Goal: Task Accomplishment & Management: Use online tool/utility

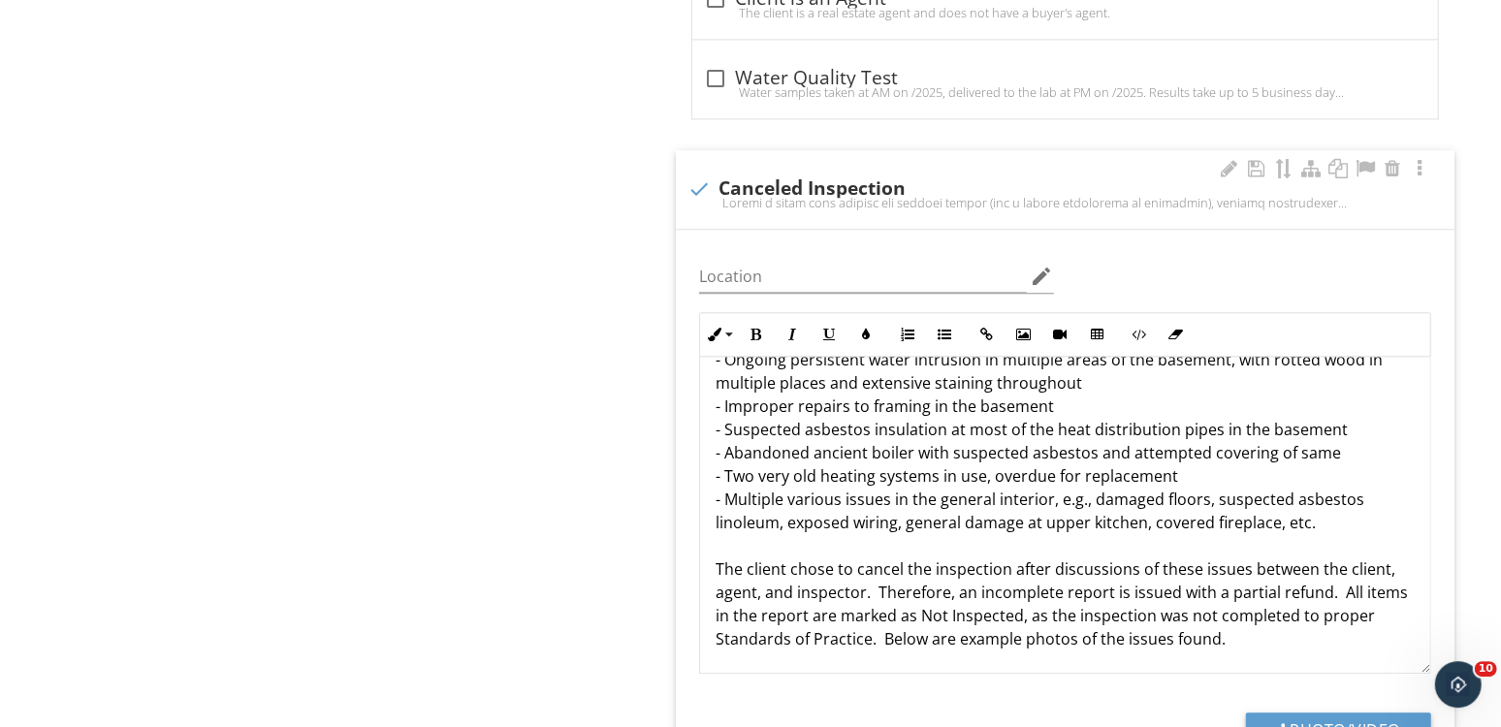
scroll to position [156, 0]
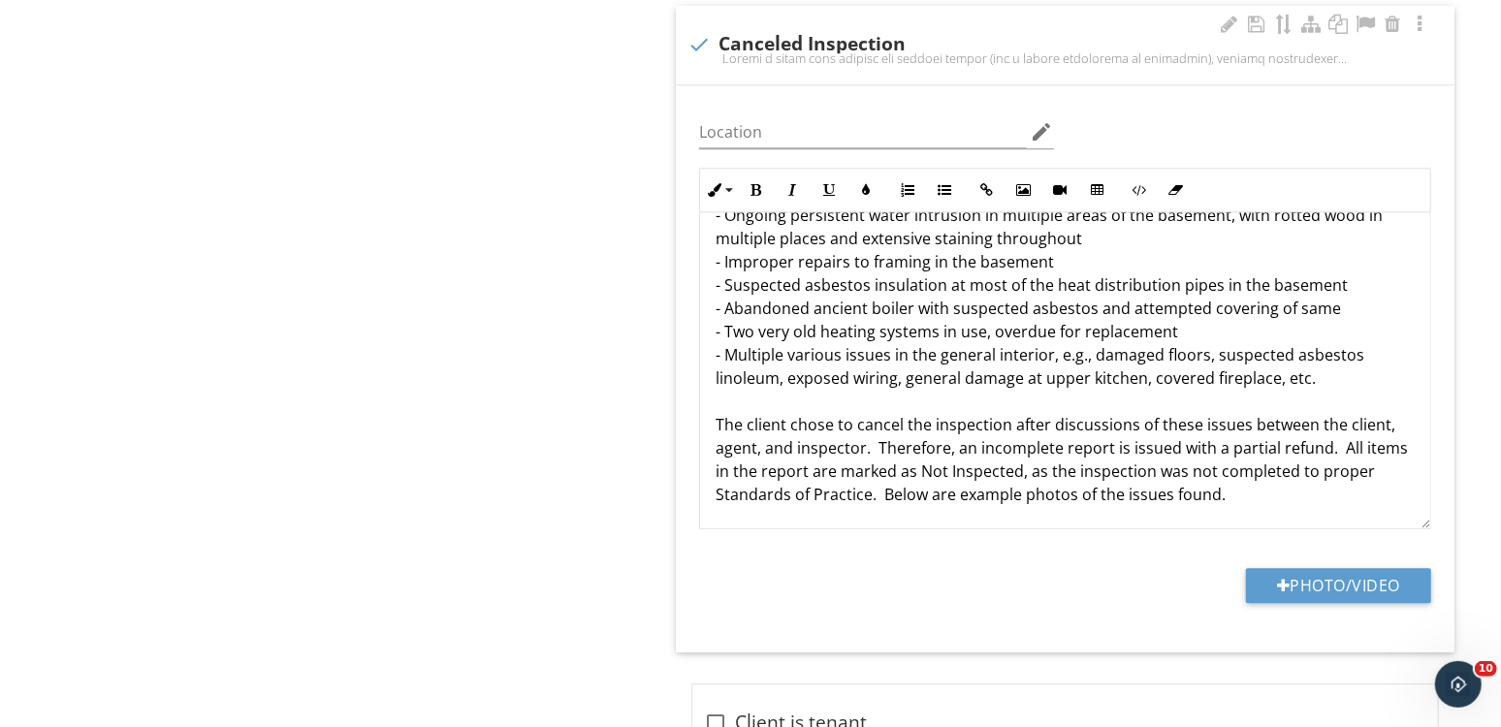
scroll to position [3170, 0]
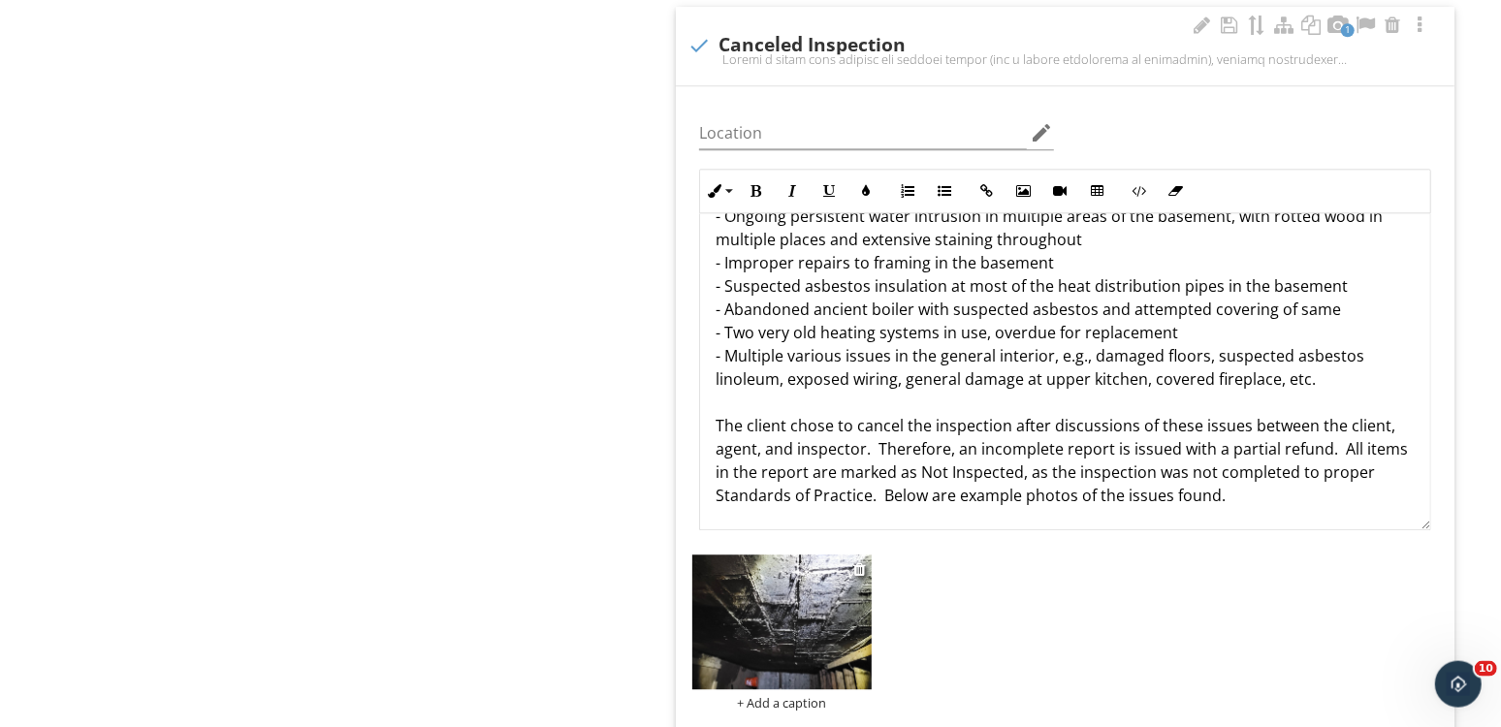
click at [825, 643] on img at bounding box center [782, 623] width 179 height 135
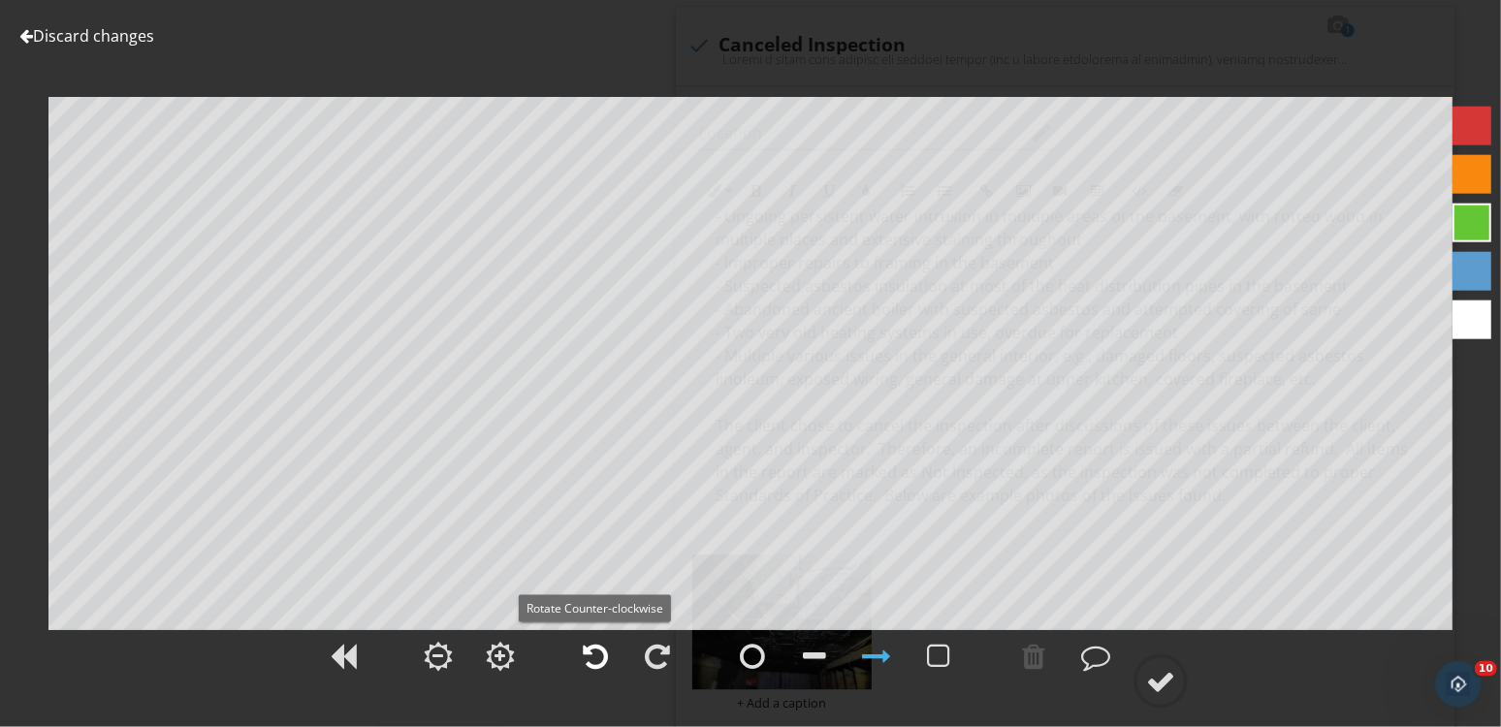
click at [588, 645] on div at bounding box center [595, 656] width 25 height 29
click at [1152, 683] on div at bounding box center [1160, 681] width 29 height 29
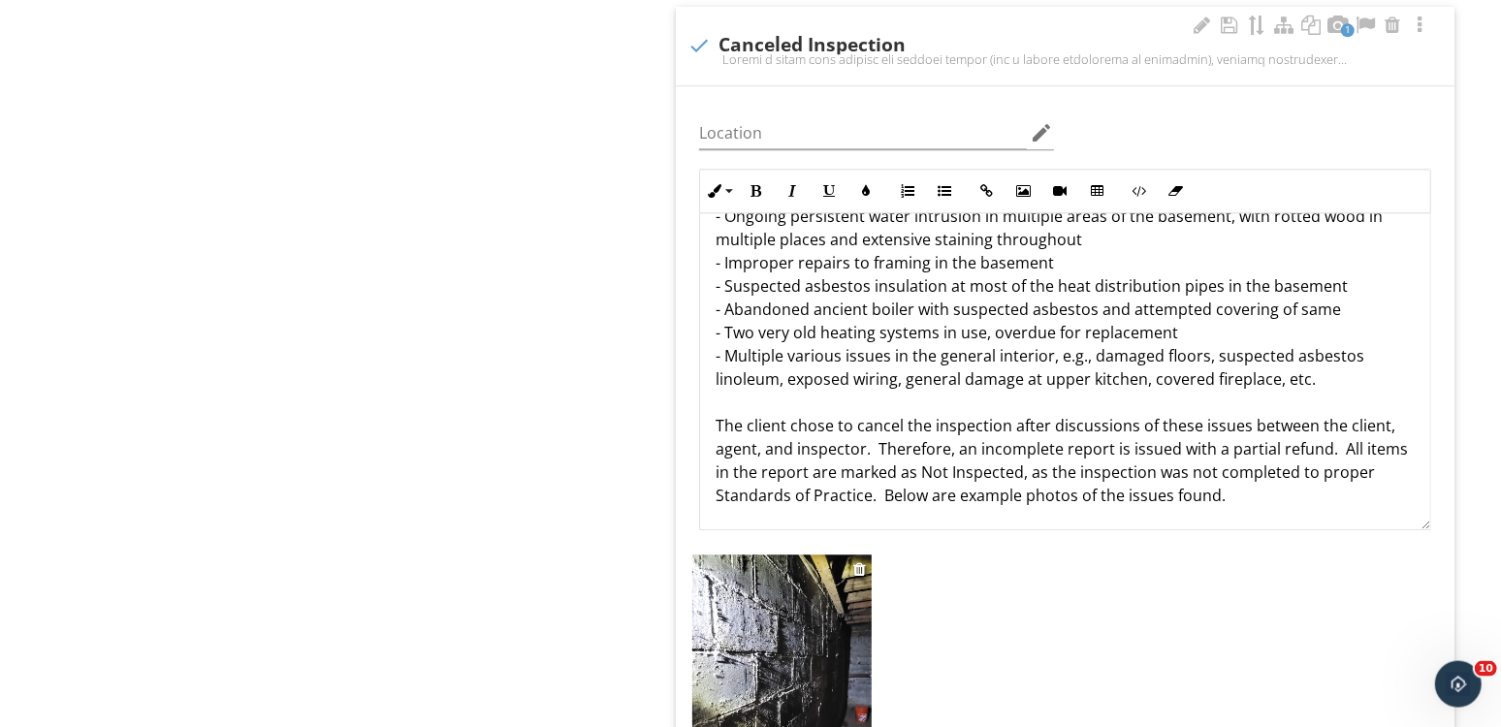
click at [755, 624] on img at bounding box center [782, 675] width 179 height 239
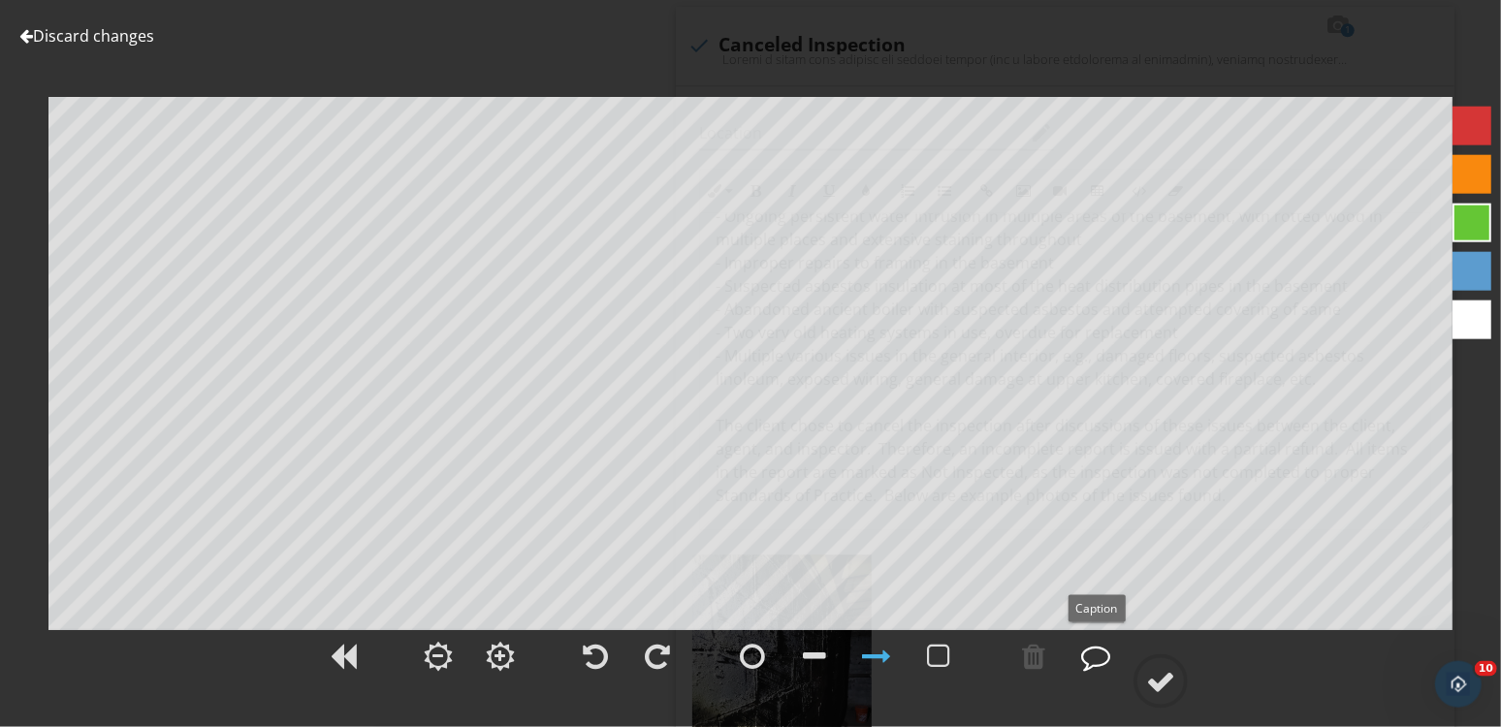
click at [1096, 655] on div at bounding box center [1095, 656] width 29 height 29
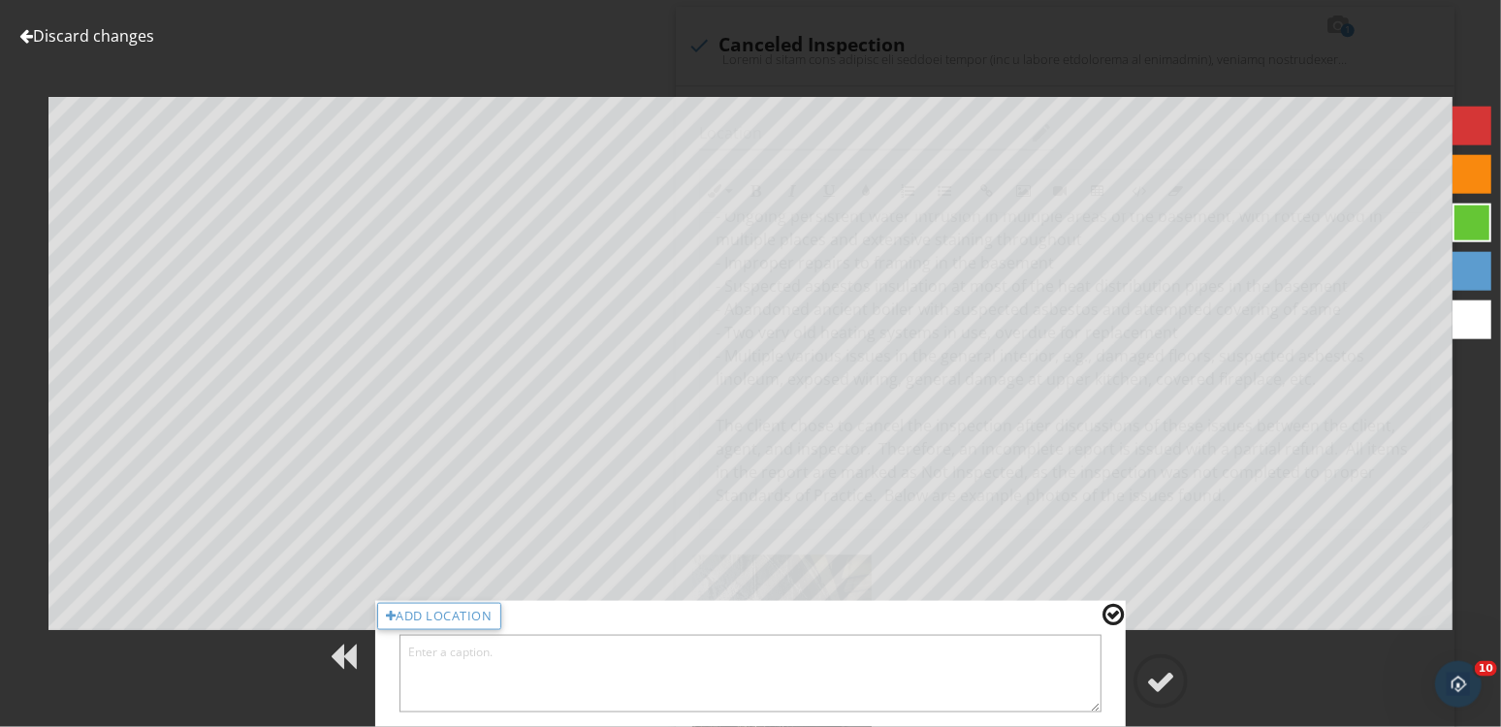
click at [524, 674] on textarea at bounding box center [751, 674] width 702 height 78
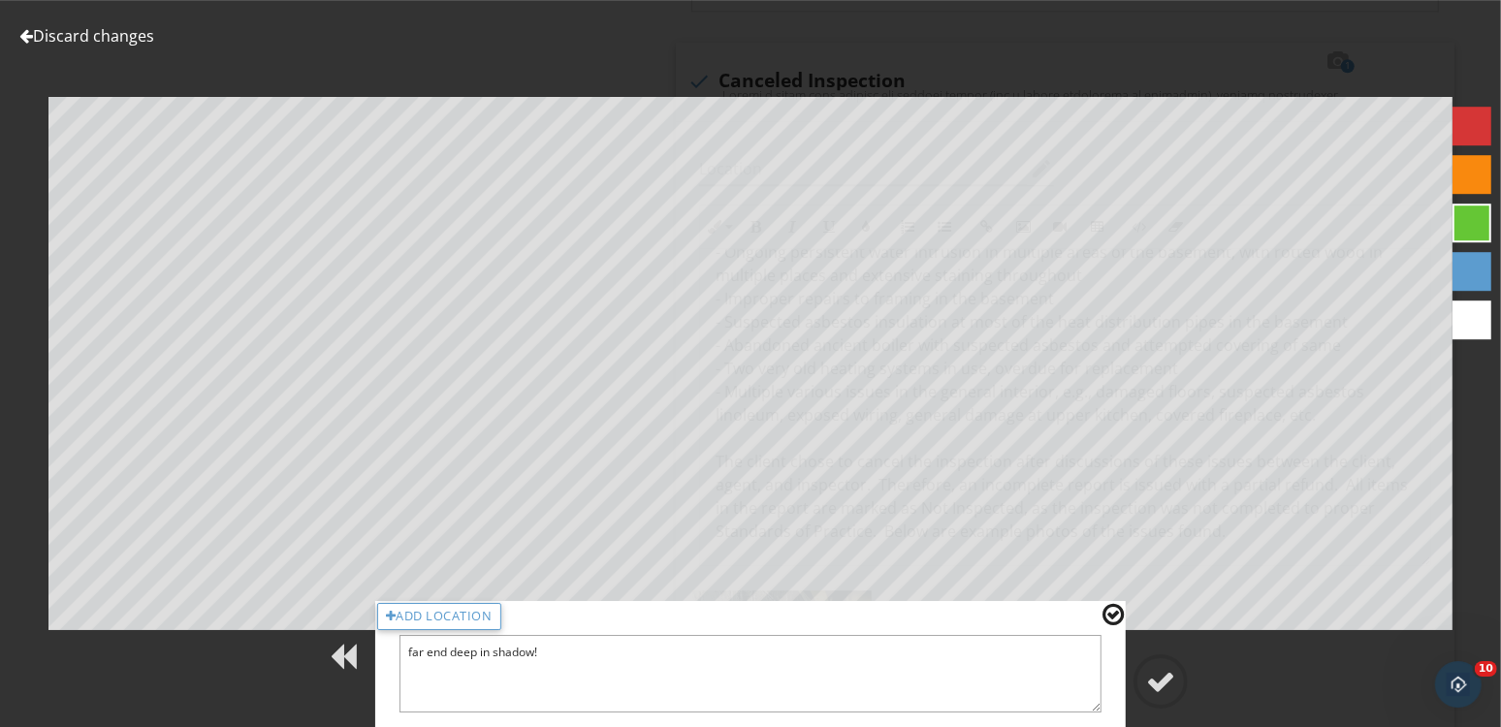
type textarea "far end deep in shadow!"
click at [1117, 609] on div at bounding box center [1113, 614] width 21 height 25
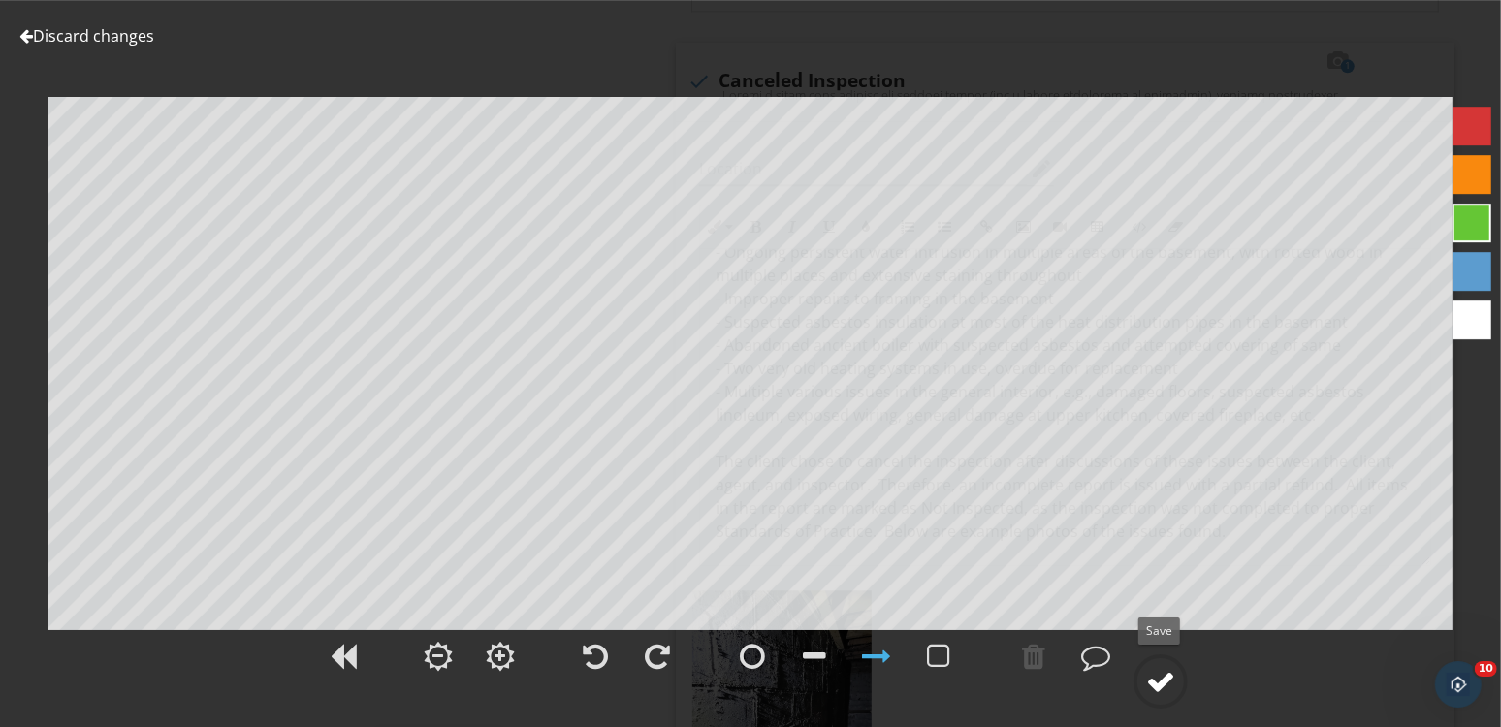
click at [1176, 693] on div at bounding box center [1160, 681] width 29 height 29
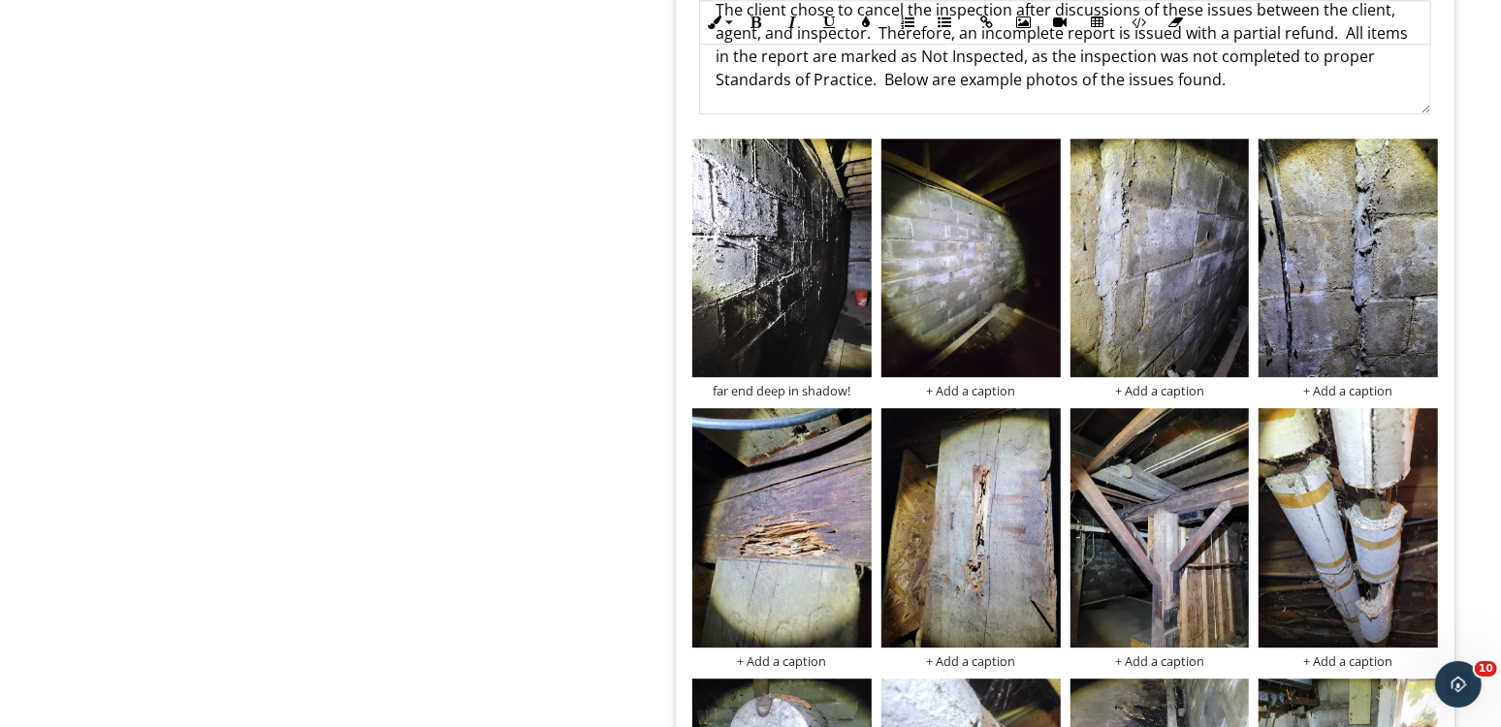
scroll to position [3599, 0]
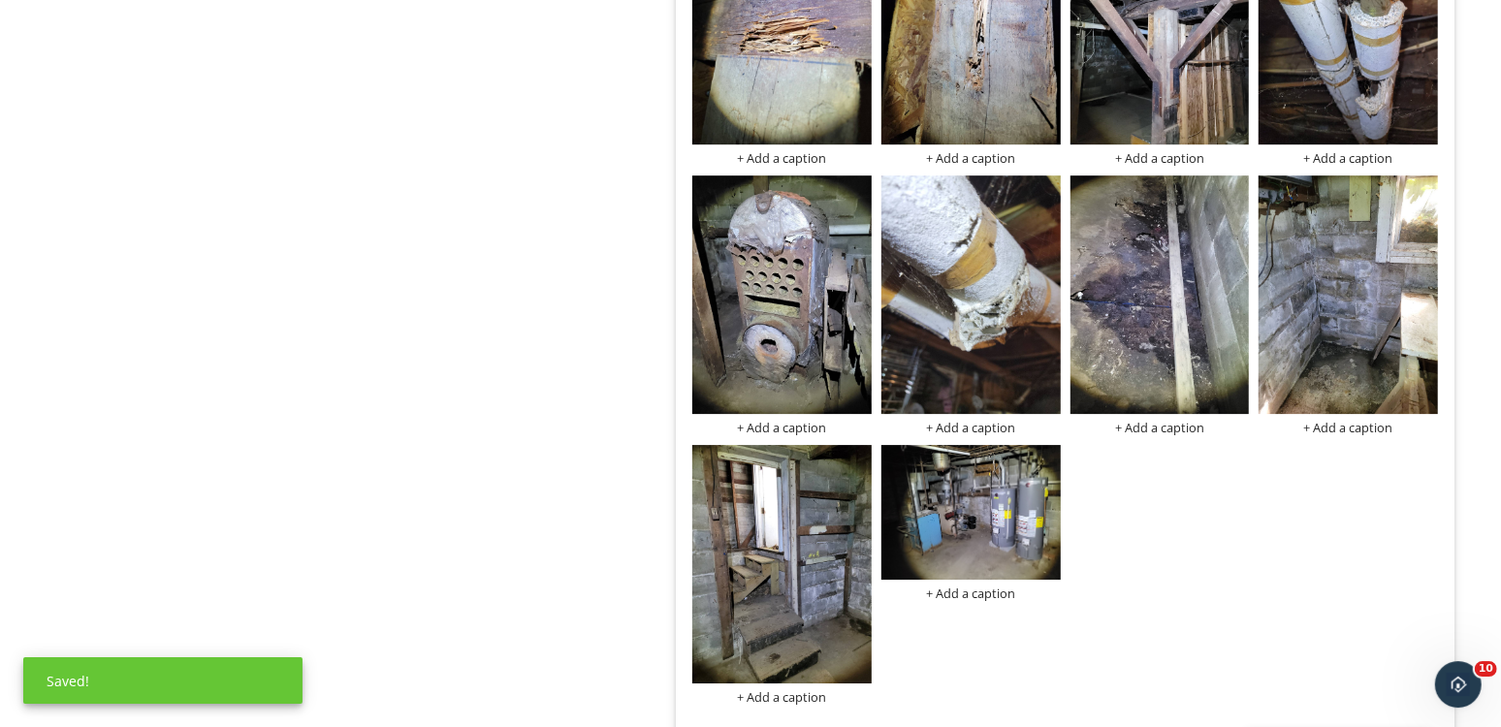
scroll to position [4100, 0]
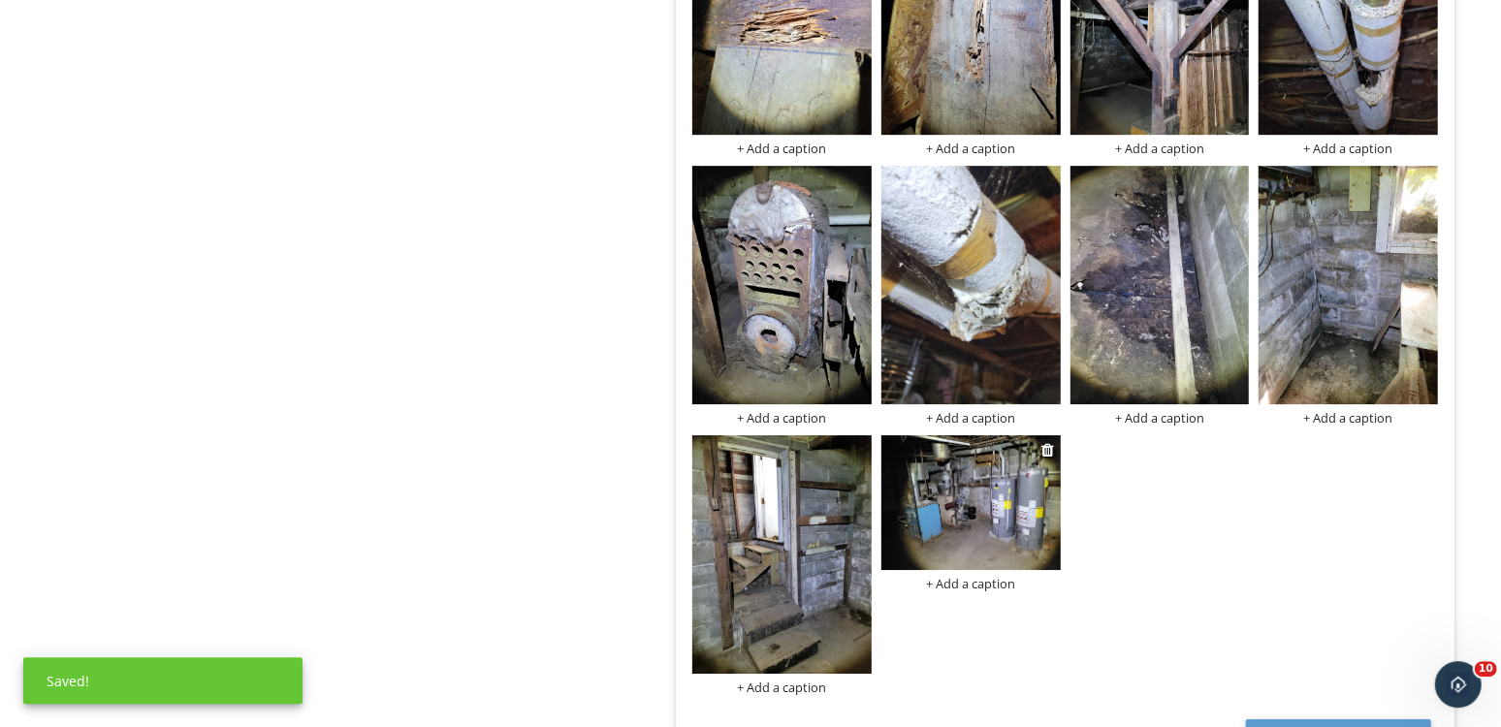
click at [1001, 549] on img at bounding box center [971, 503] width 179 height 135
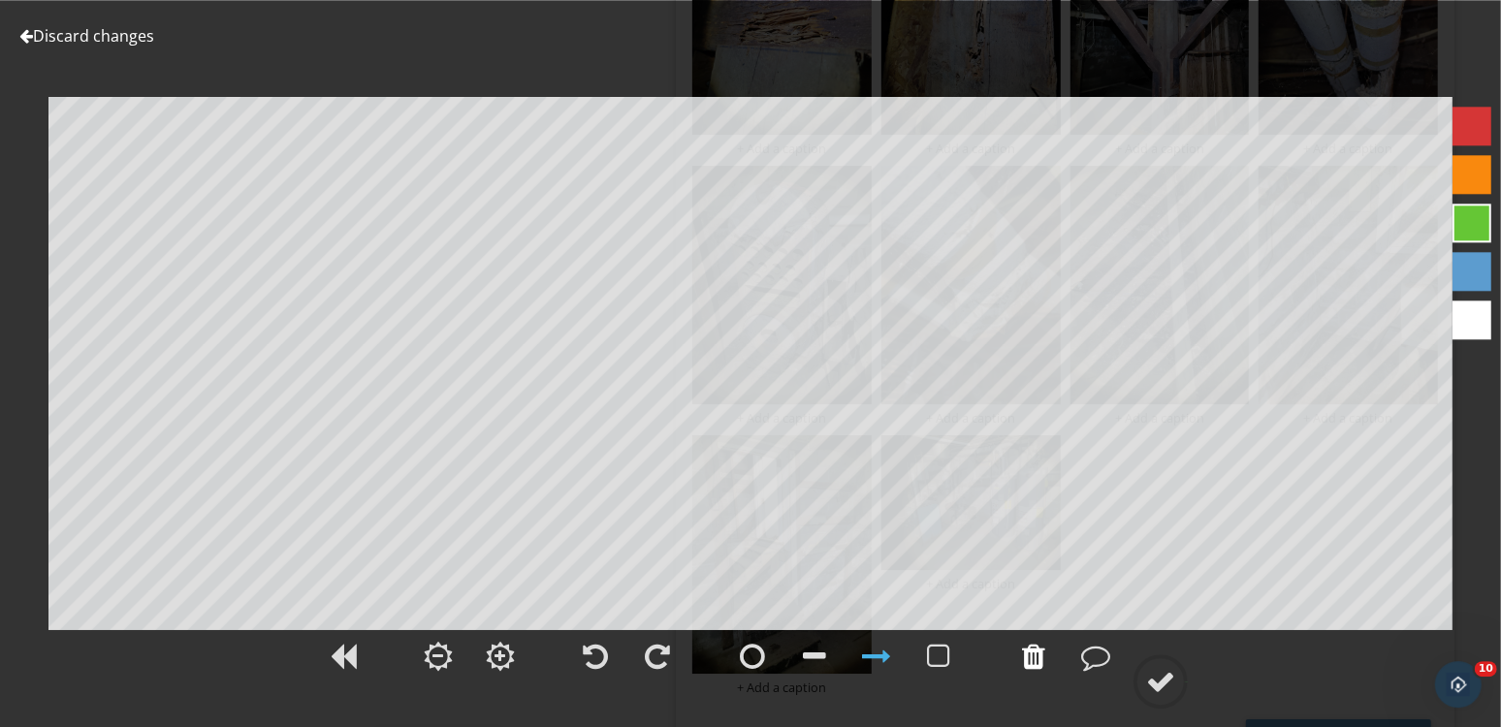
click at [1047, 661] on div at bounding box center [1034, 656] width 48 height 48
click at [1038, 662] on div at bounding box center [1033, 656] width 23 height 29
click at [1031, 664] on div at bounding box center [1033, 656] width 23 height 29
click at [1465, 326] on div at bounding box center [1472, 320] width 39 height 39
click at [1172, 677] on div at bounding box center [1160, 681] width 29 height 29
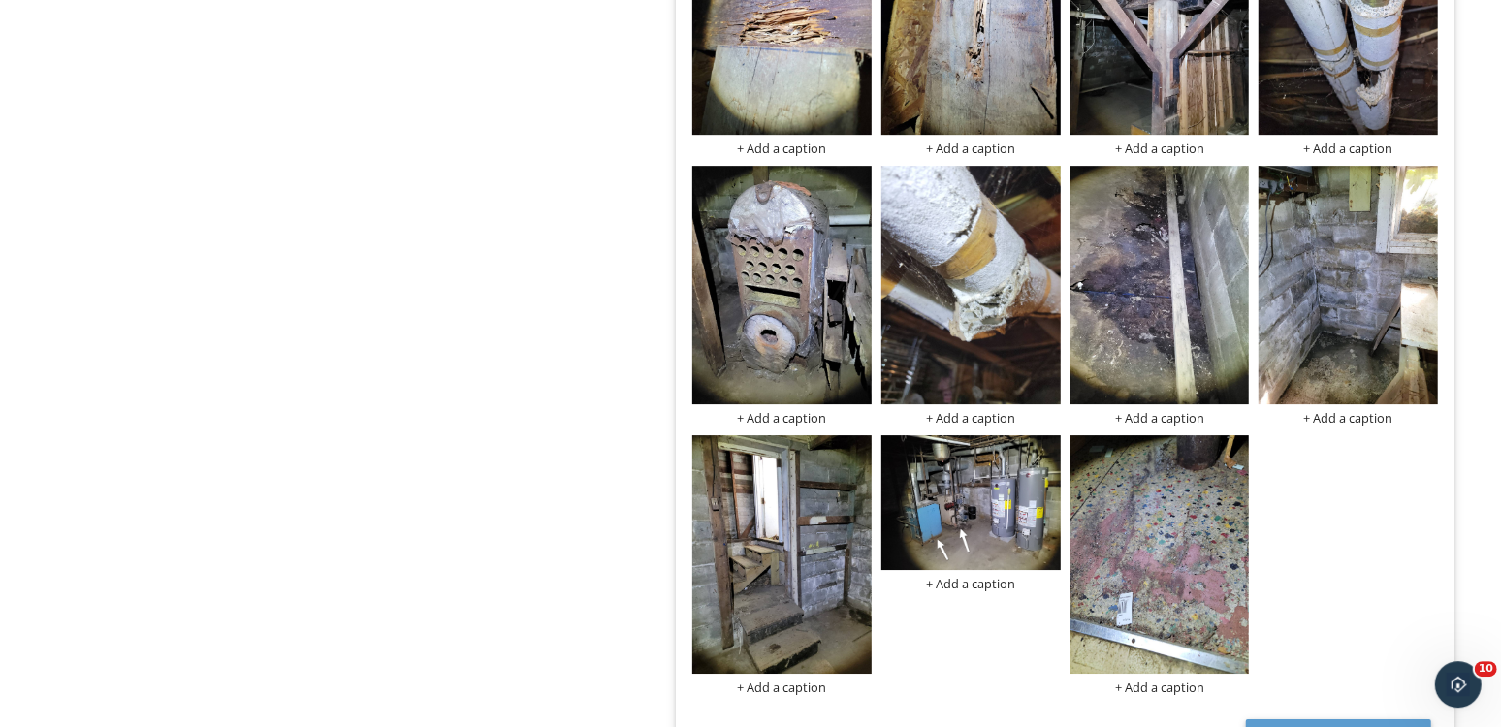
click at [1128, 586] on img at bounding box center [1160, 555] width 179 height 239
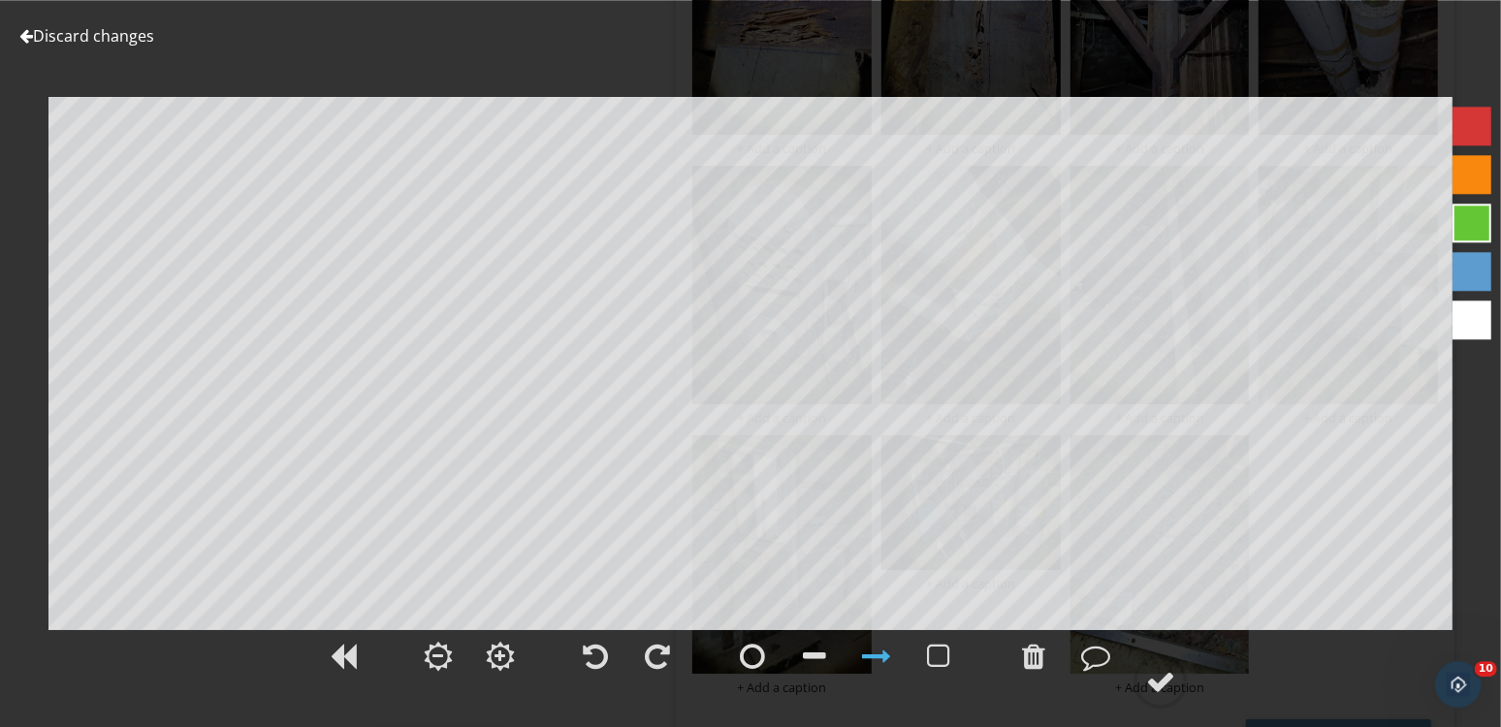
click at [93, 34] on link "Discard changes" at bounding box center [86, 35] width 135 height 21
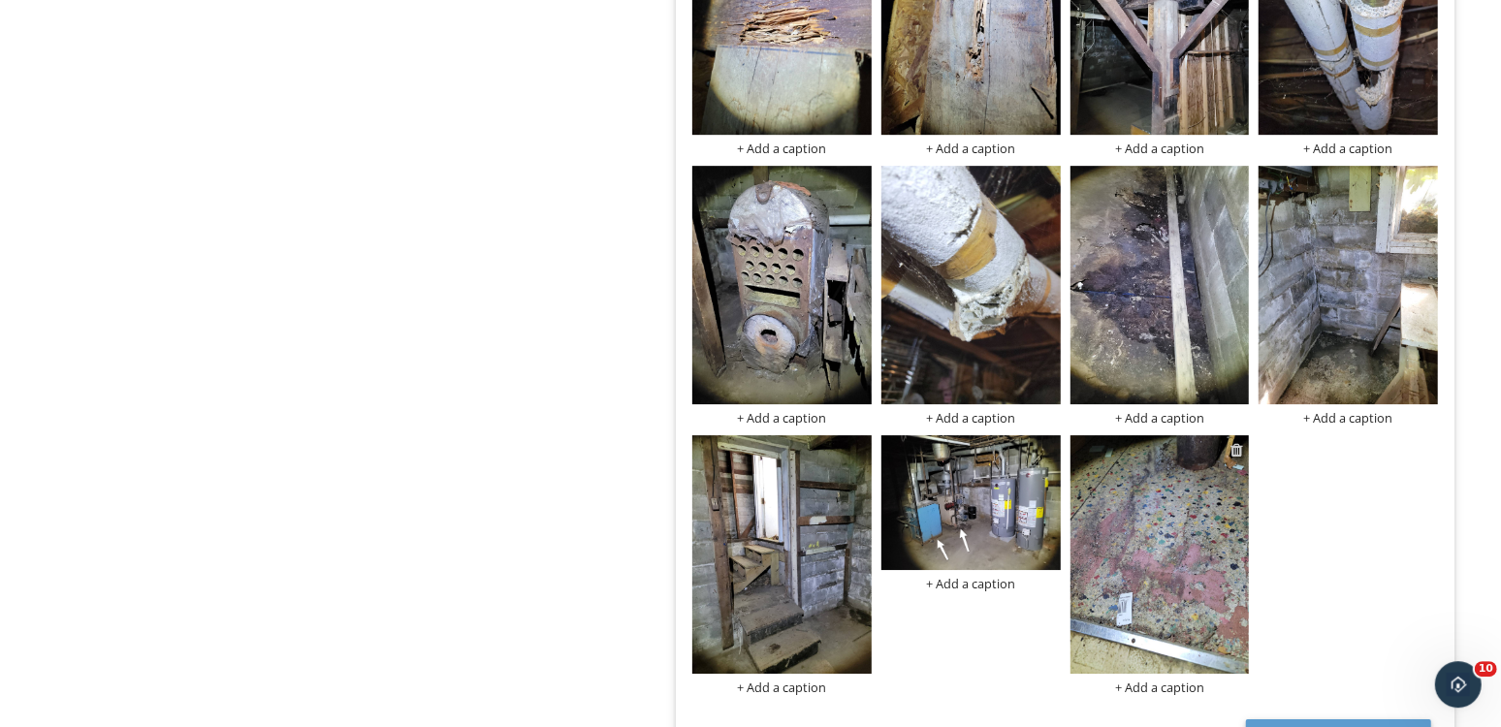
click at [1238, 442] on div at bounding box center [1237, 450] width 13 height 16
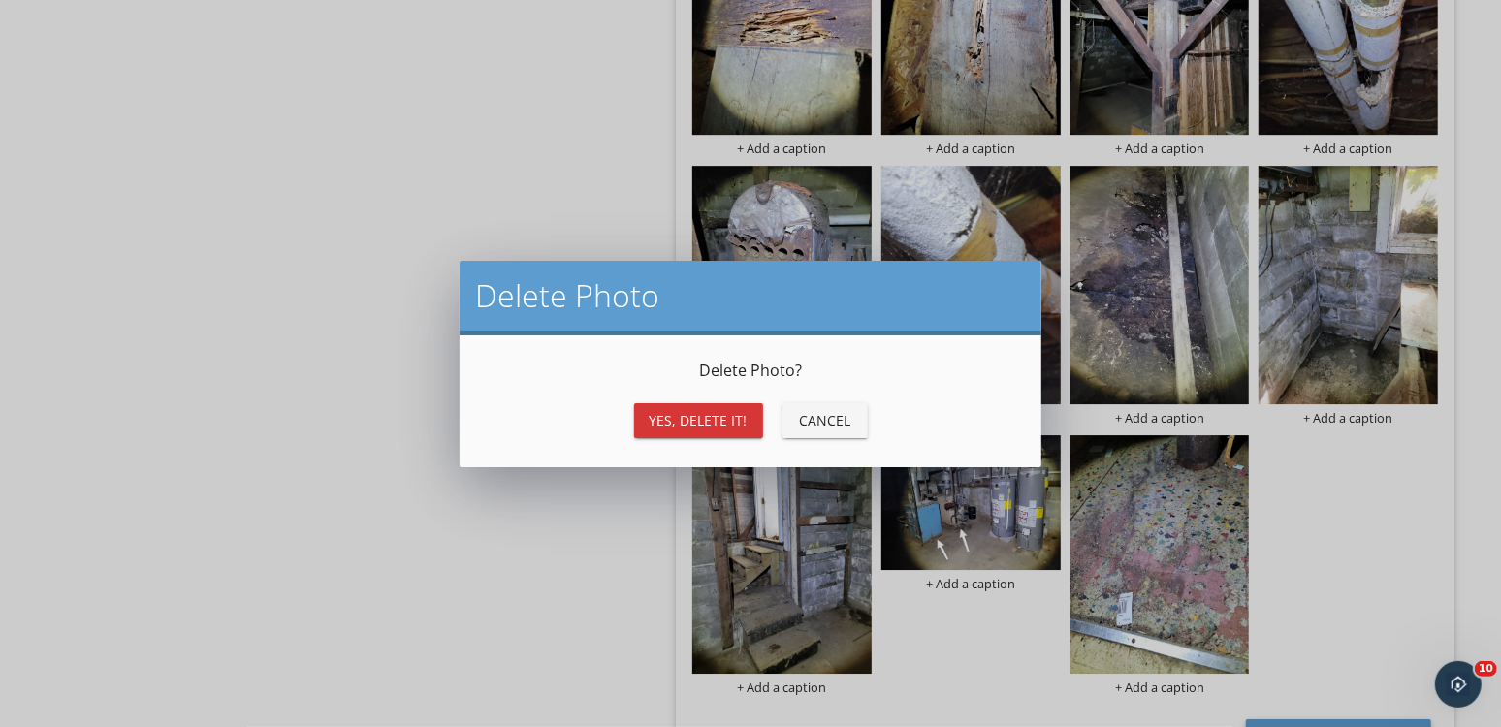
click at [720, 419] on div "Yes, Delete it!" at bounding box center [699, 420] width 98 height 20
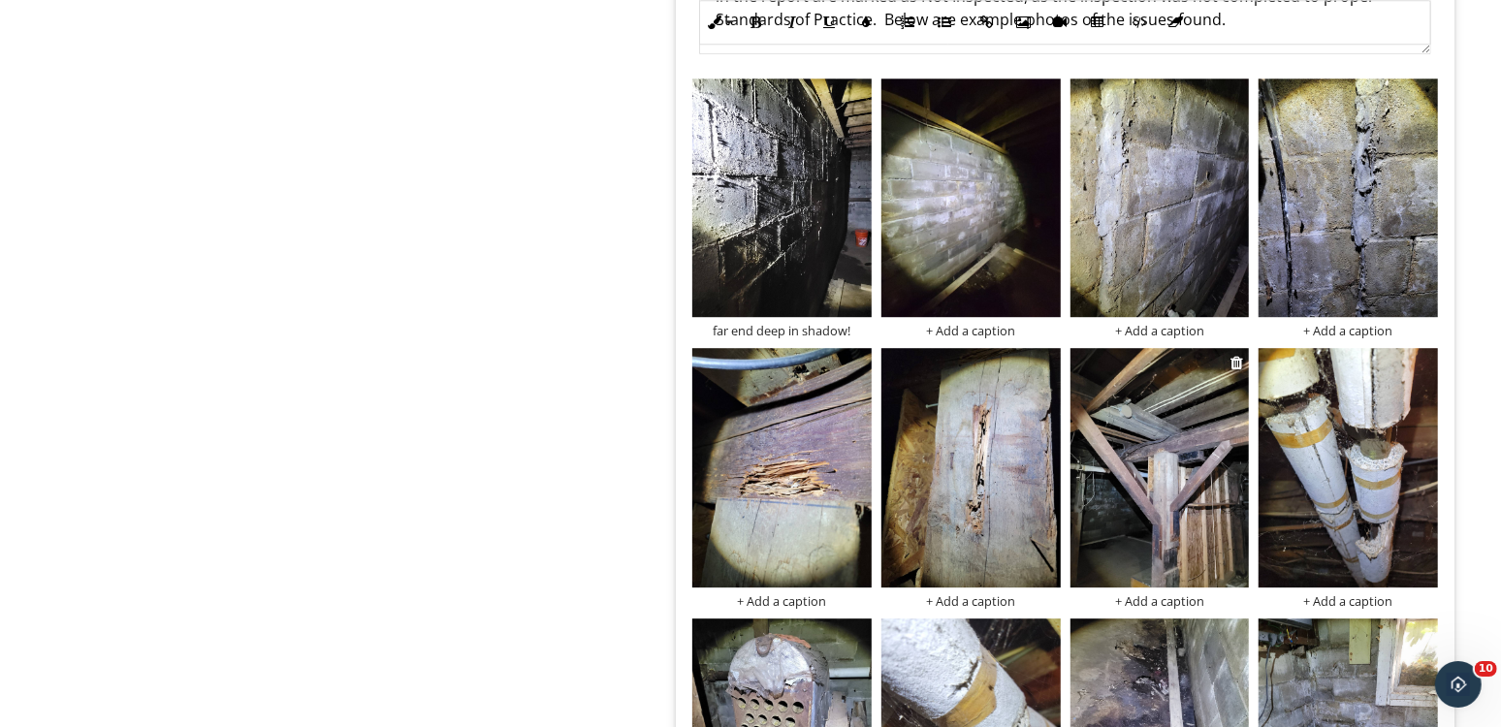
scroll to position [3456, 0]
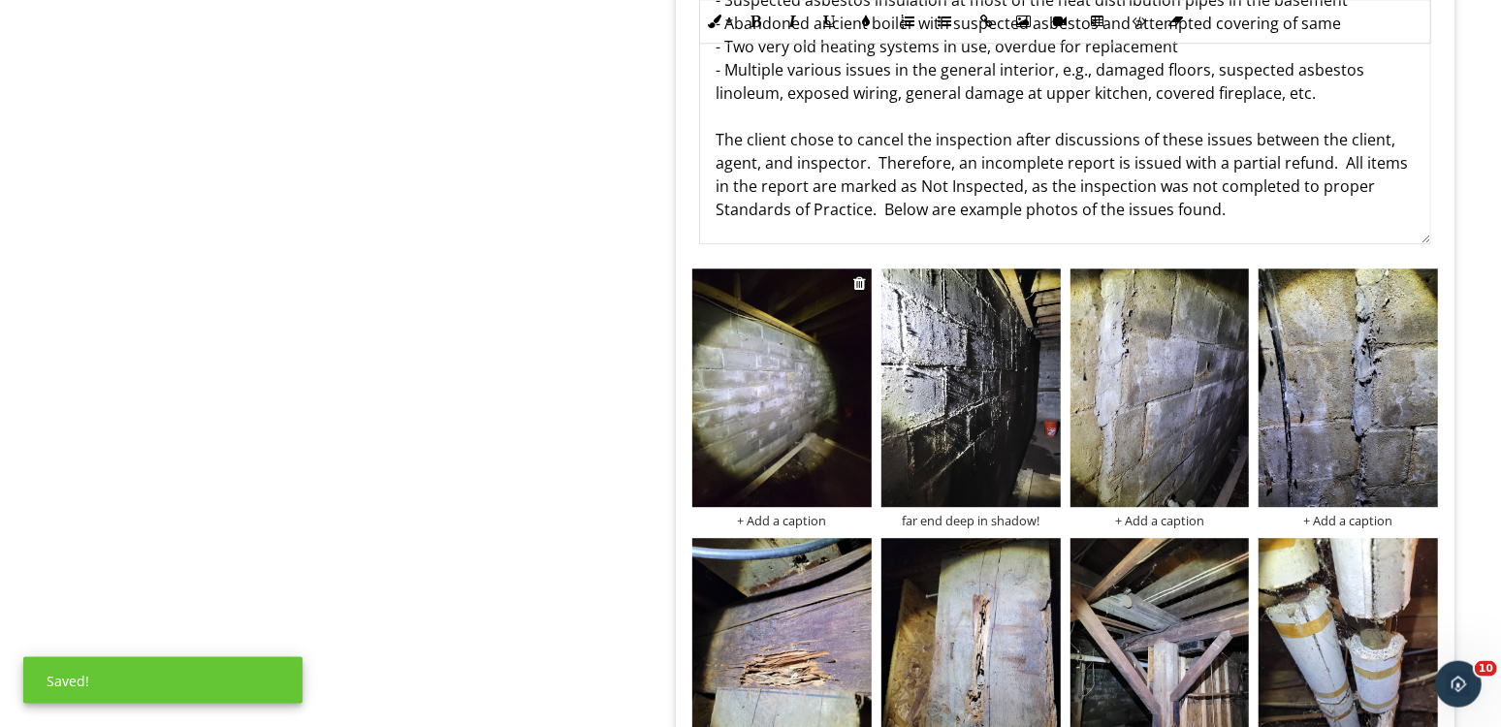
click at [797, 399] on img at bounding box center [782, 389] width 179 height 239
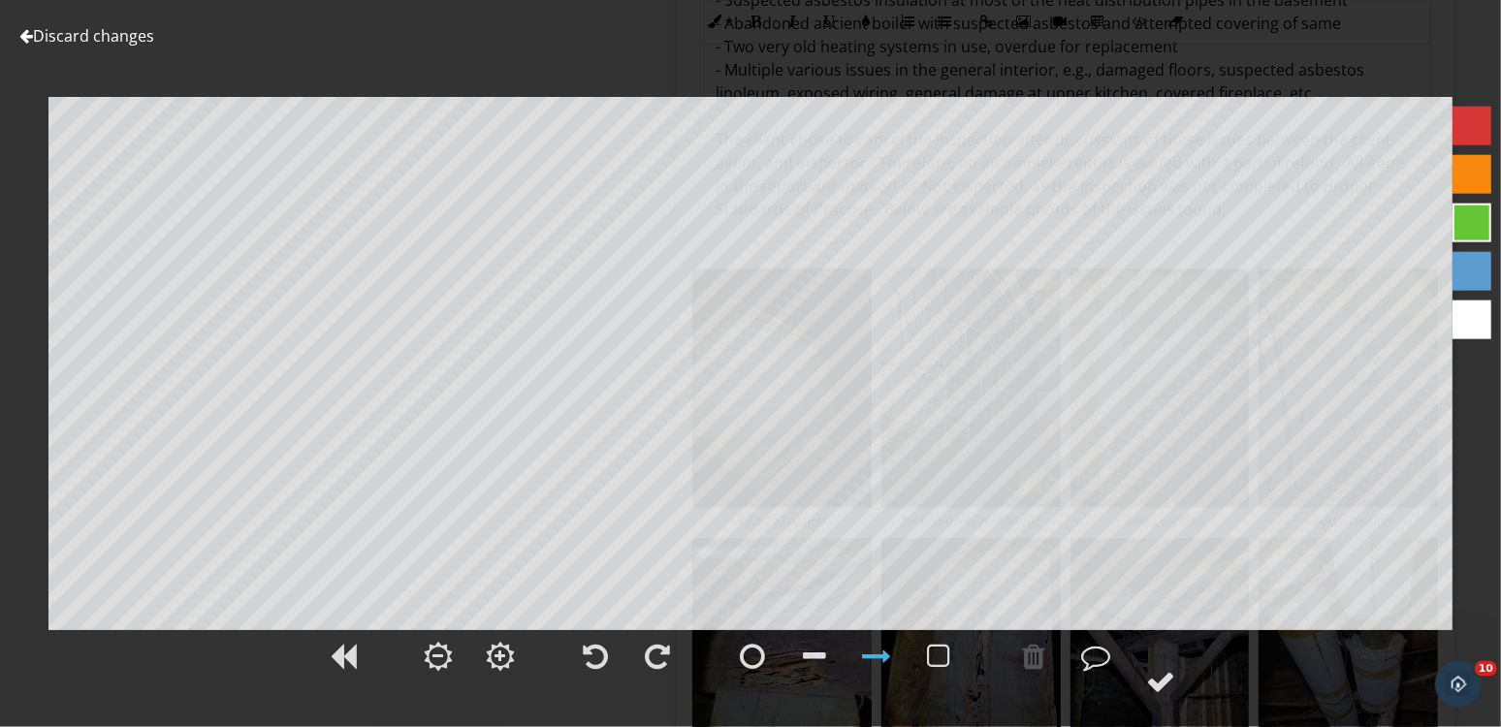
click at [111, 23] on div "Discard changes Add Location" at bounding box center [750, 363] width 1501 height 727
click at [138, 29] on link "Discard changes" at bounding box center [86, 35] width 135 height 21
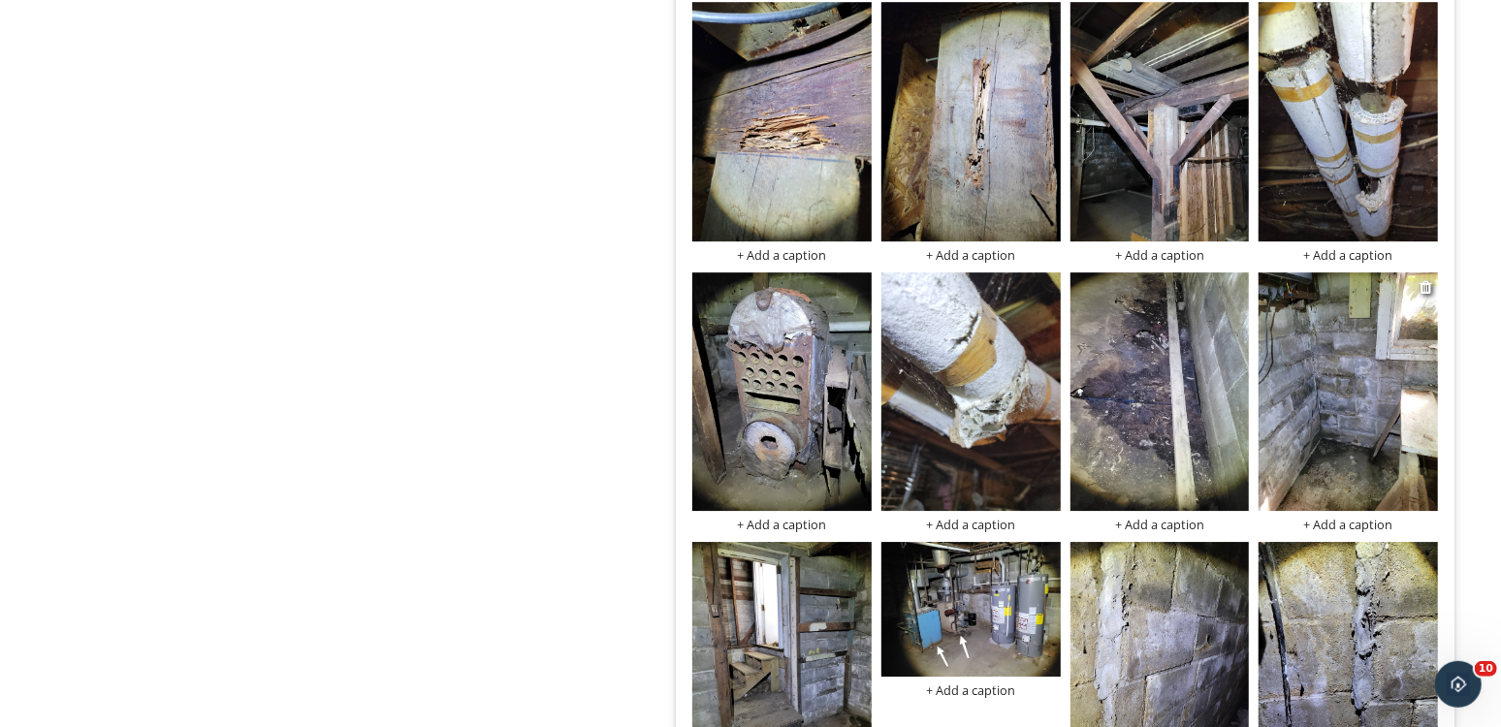
scroll to position [4124, 0]
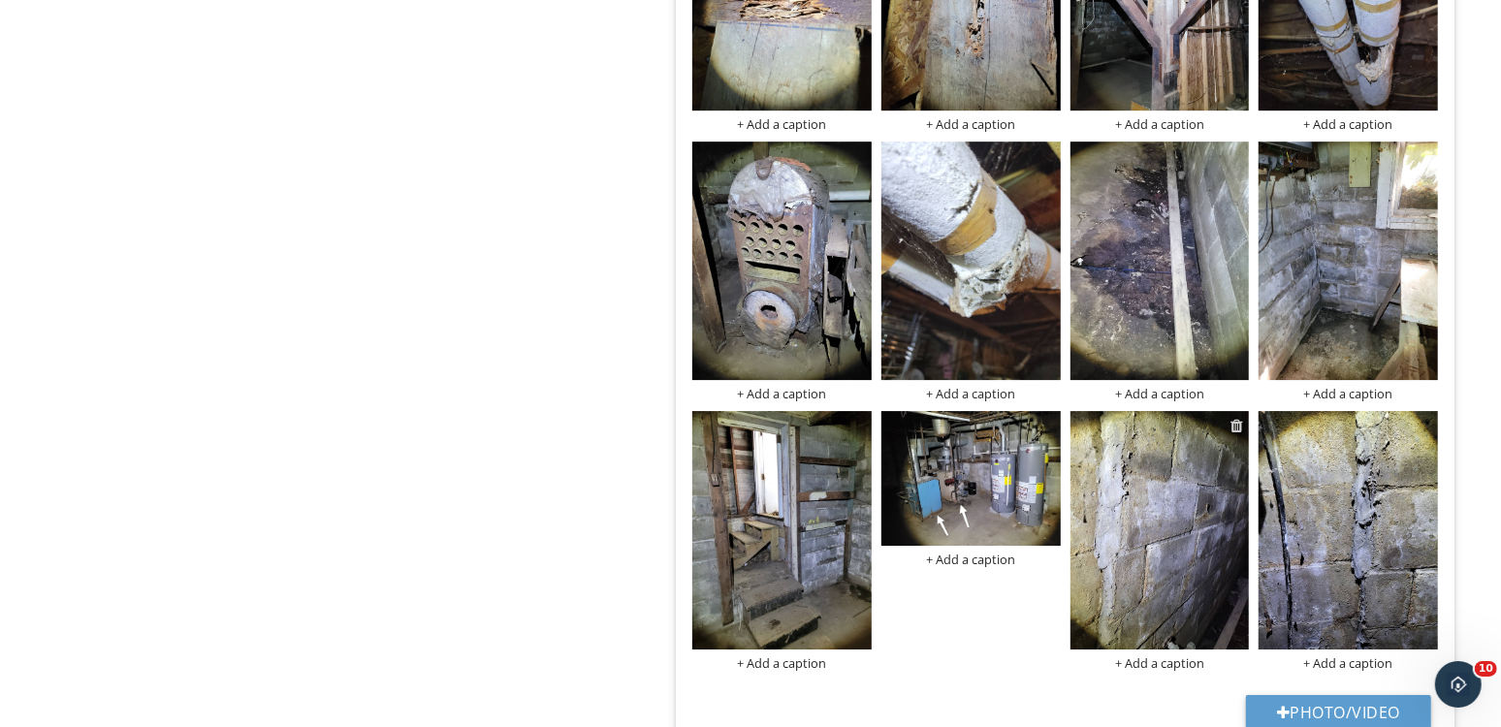
click at [1237, 418] on div at bounding box center [1237, 426] width 13 height 16
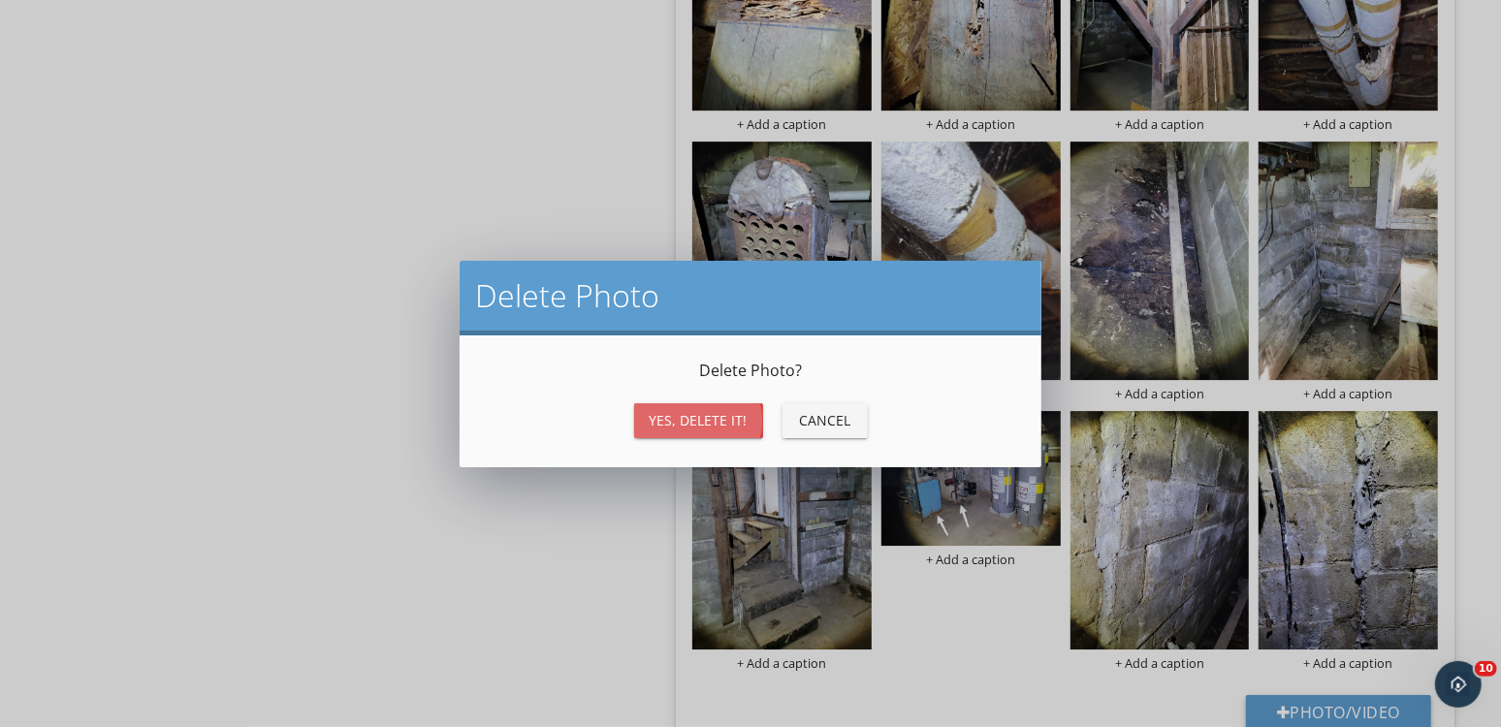
click at [736, 413] on div "Yes, Delete it!" at bounding box center [699, 420] width 98 height 20
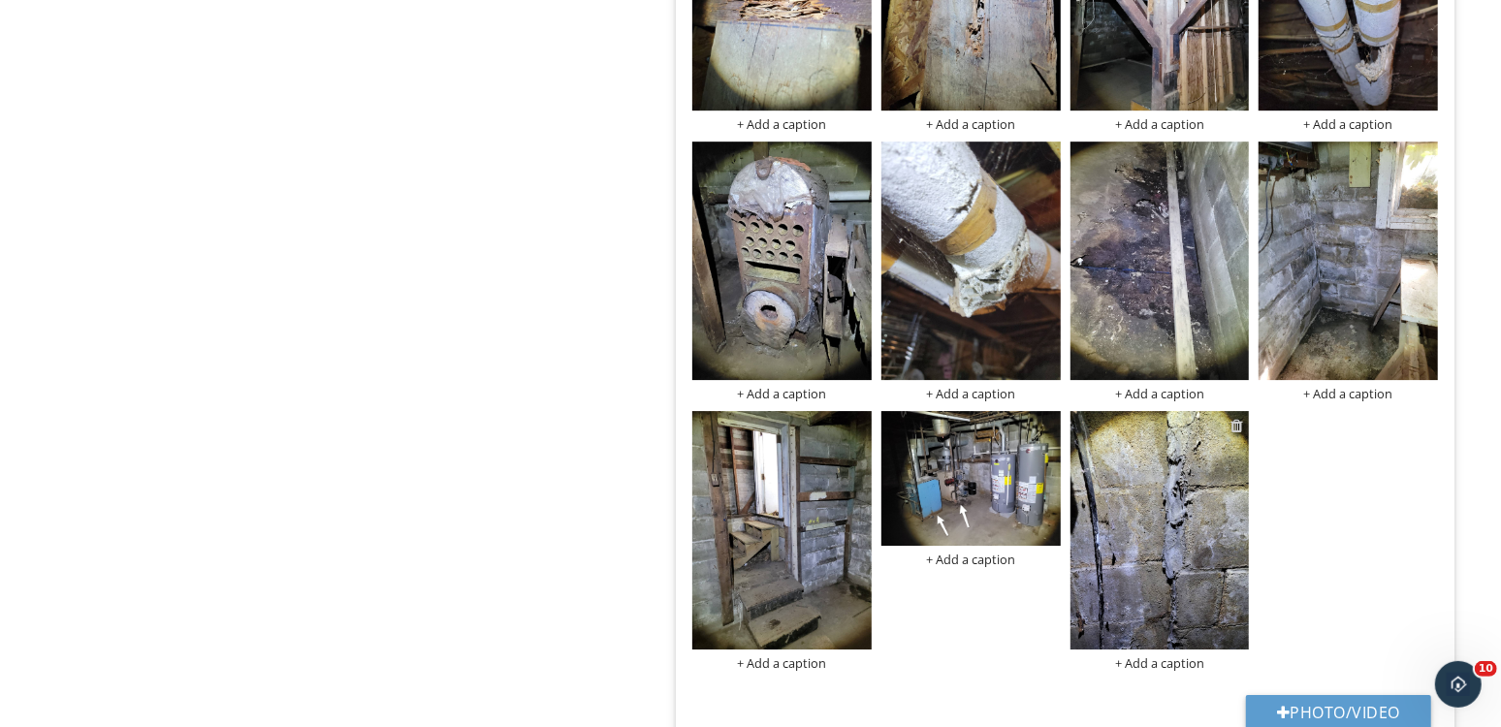
click at [1239, 418] on div at bounding box center [1237, 426] width 13 height 16
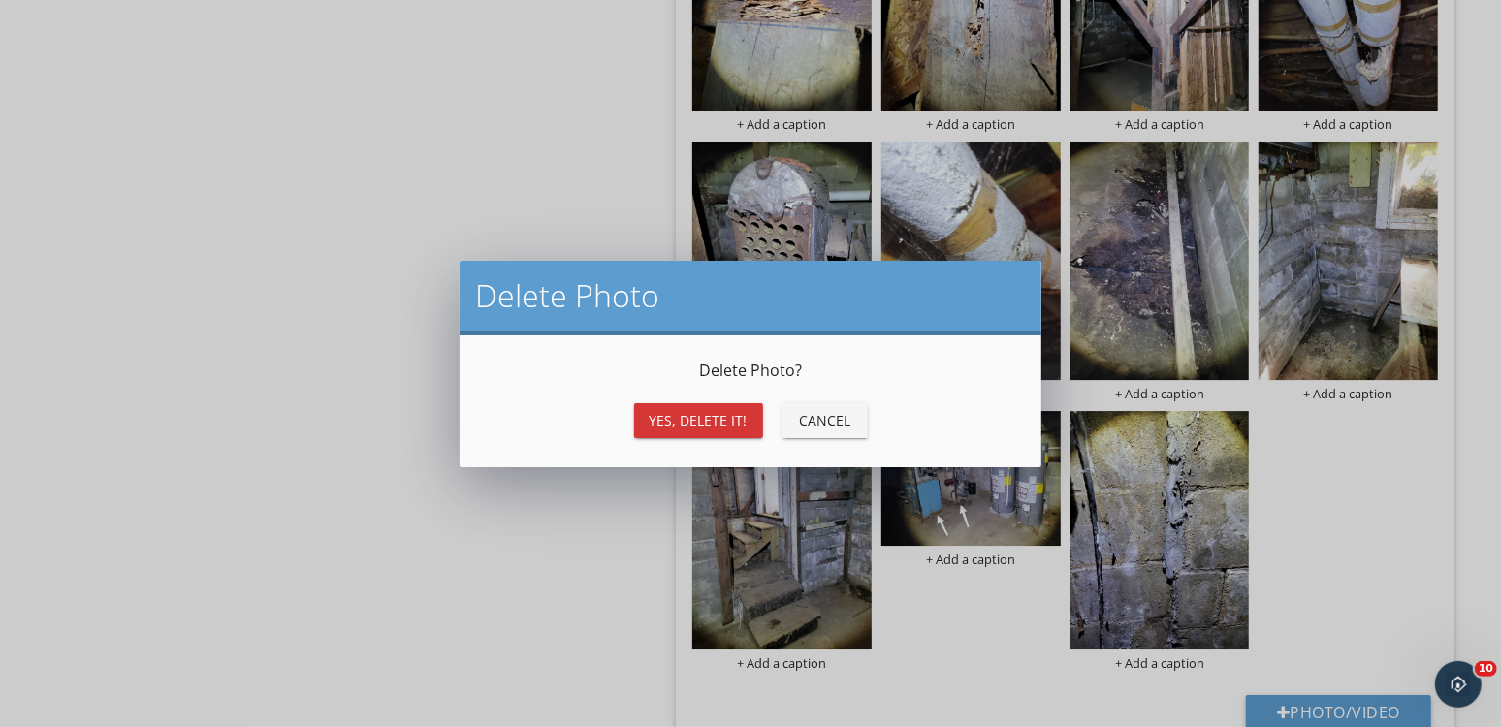
click at [734, 411] on div "Yes, Delete it!" at bounding box center [699, 420] width 98 height 20
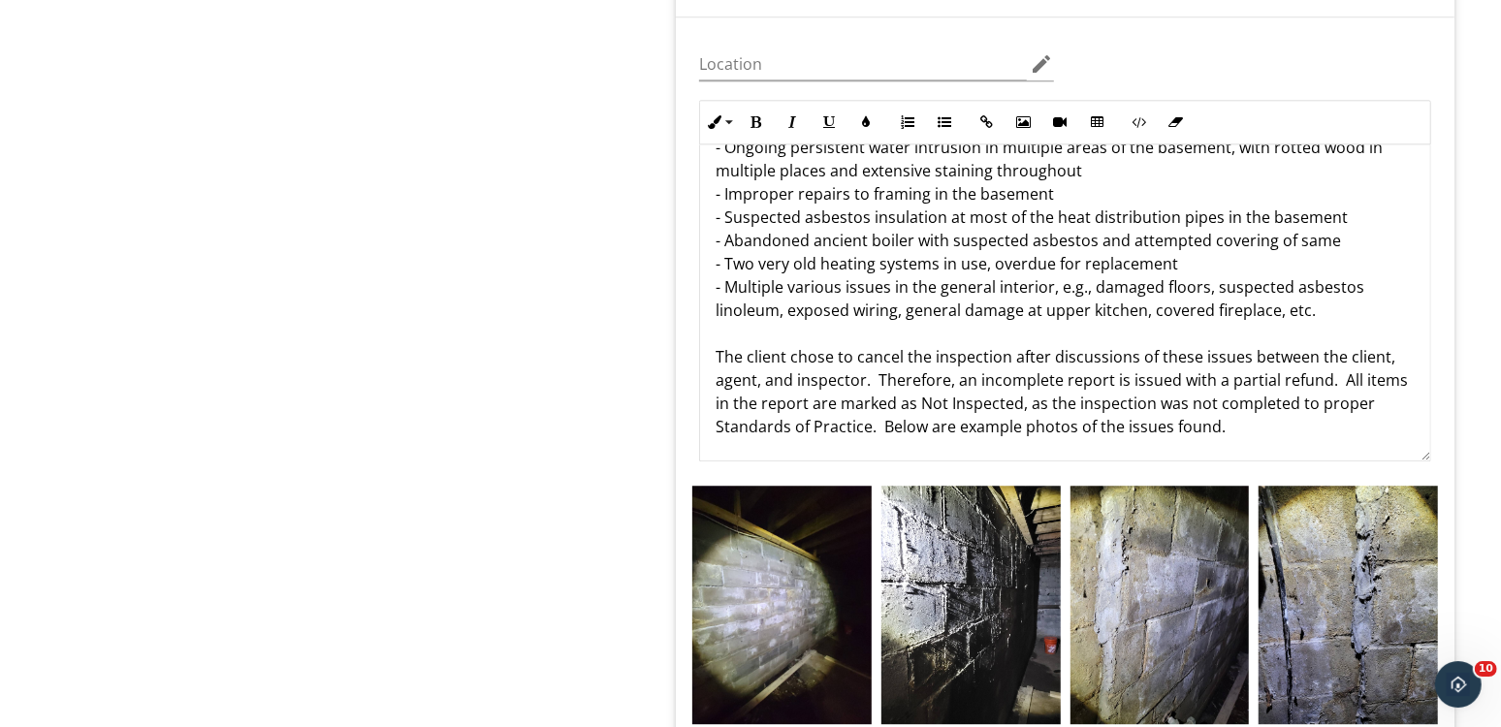
scroll to position [3635, 0]
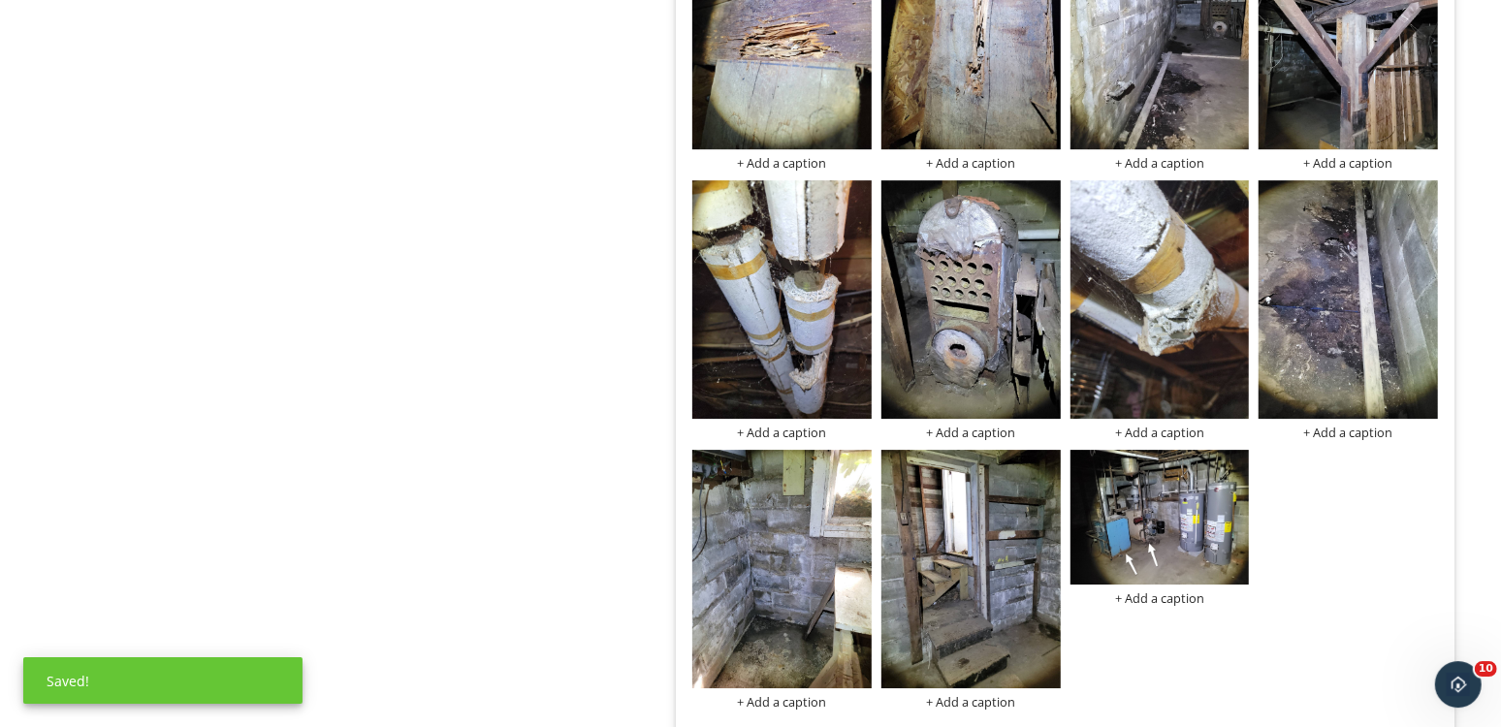
scroll to position [3683, 0]
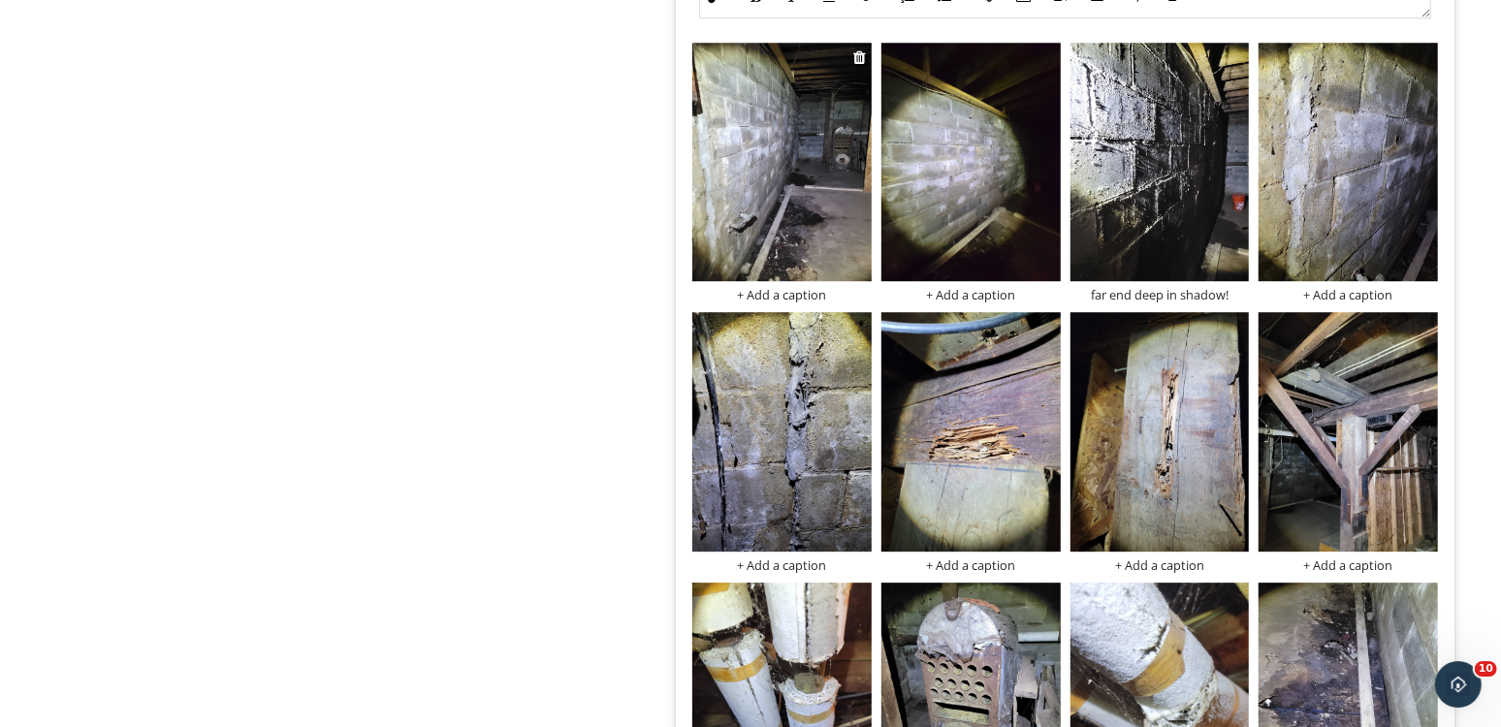
click at [791, 186] on img at bounding box center [782, 162] width 179 height 239
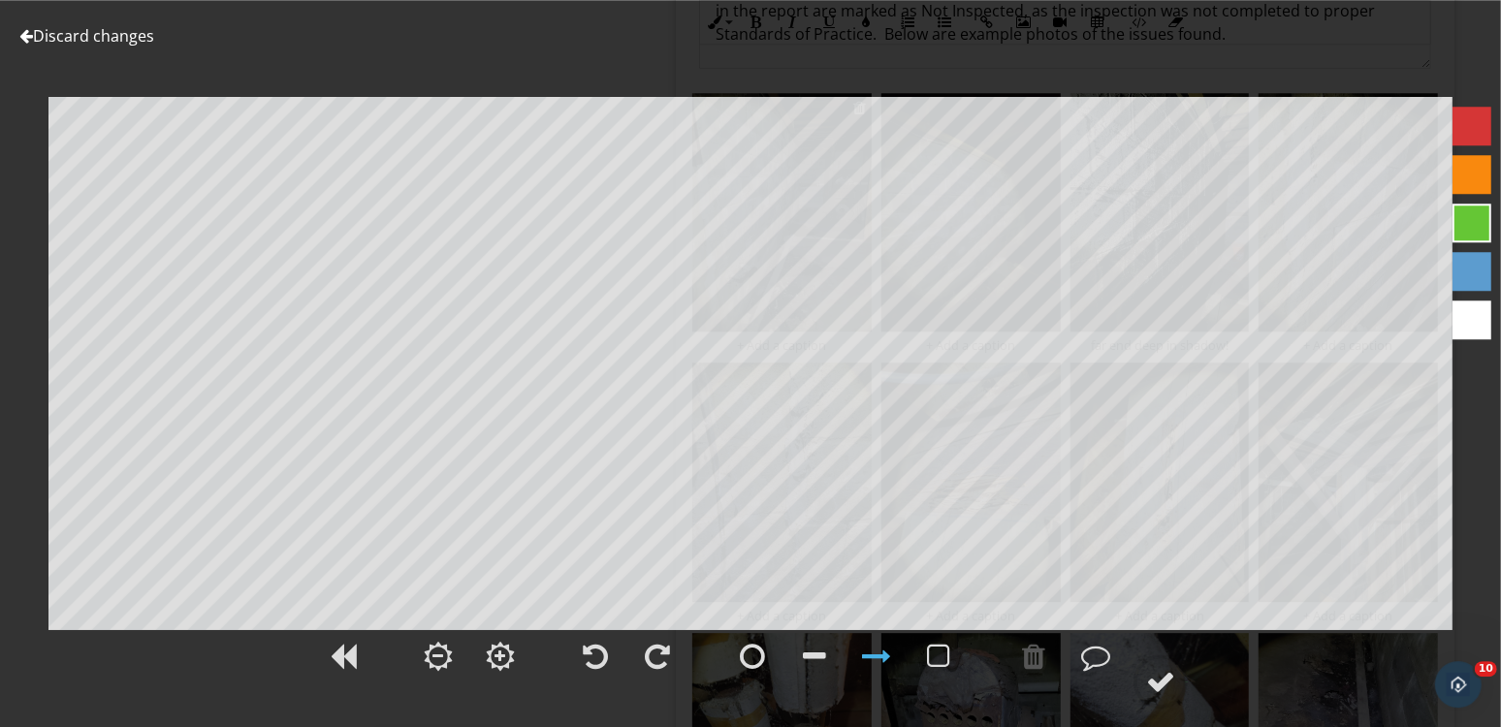
scroll to position [3624, 0]
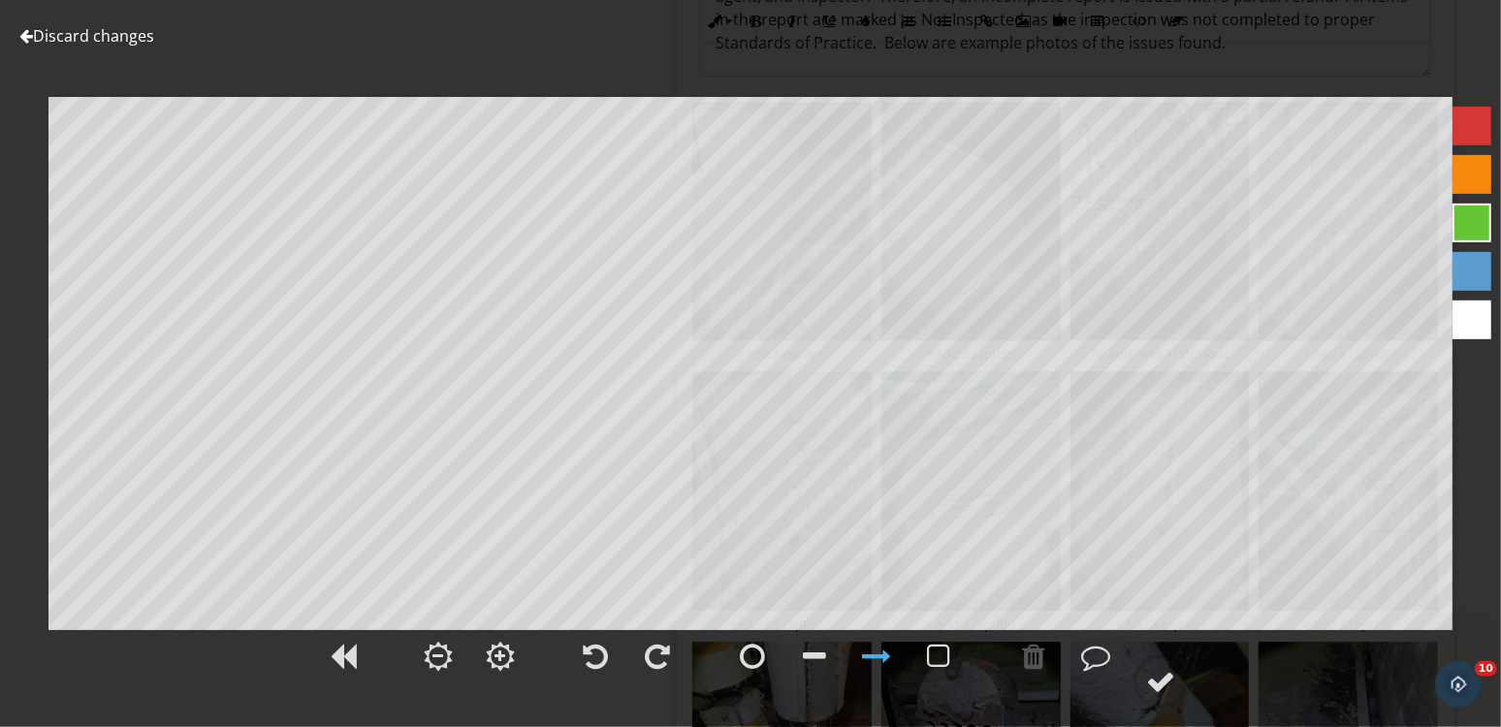
click at [116, 39] on link "Discard changes" at bounding box center [86, 35] width 135 height 21
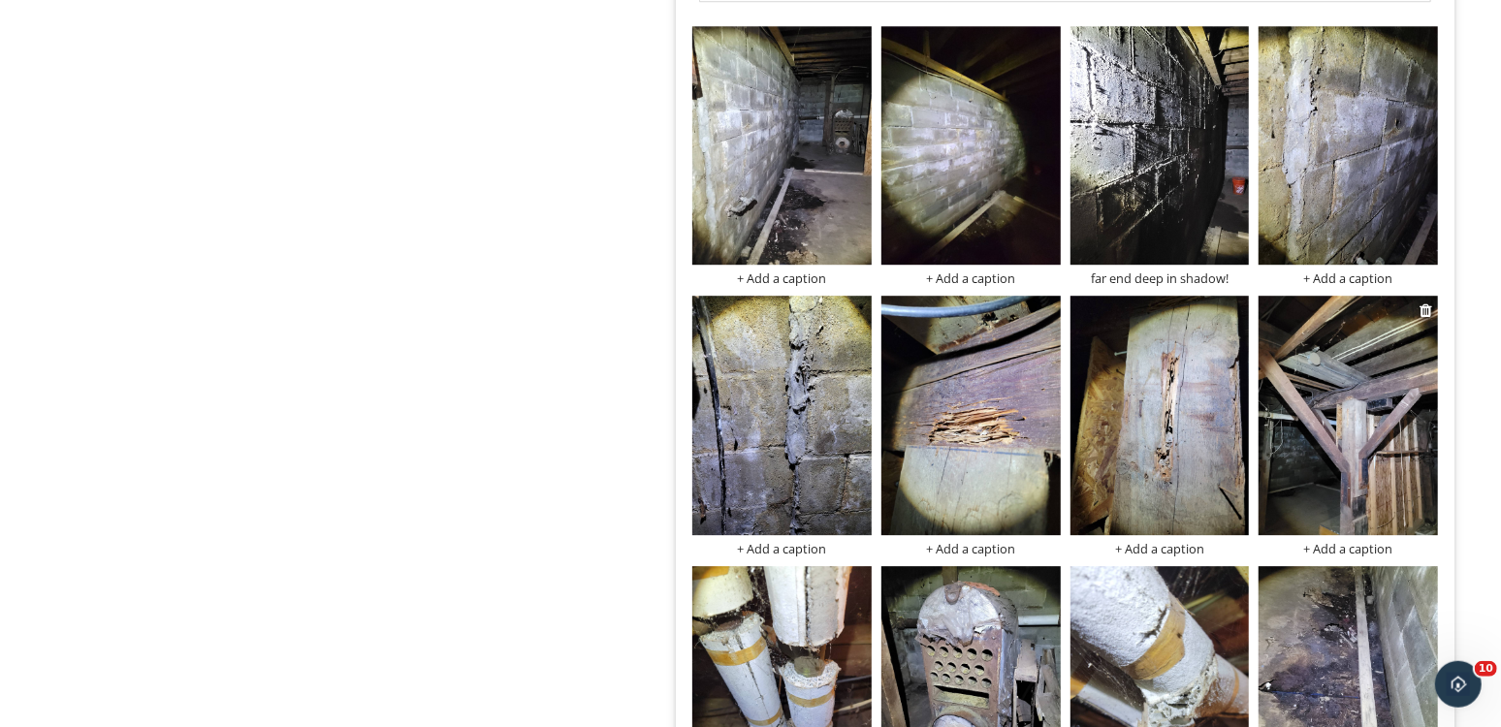
scroll to position [3766, 0]
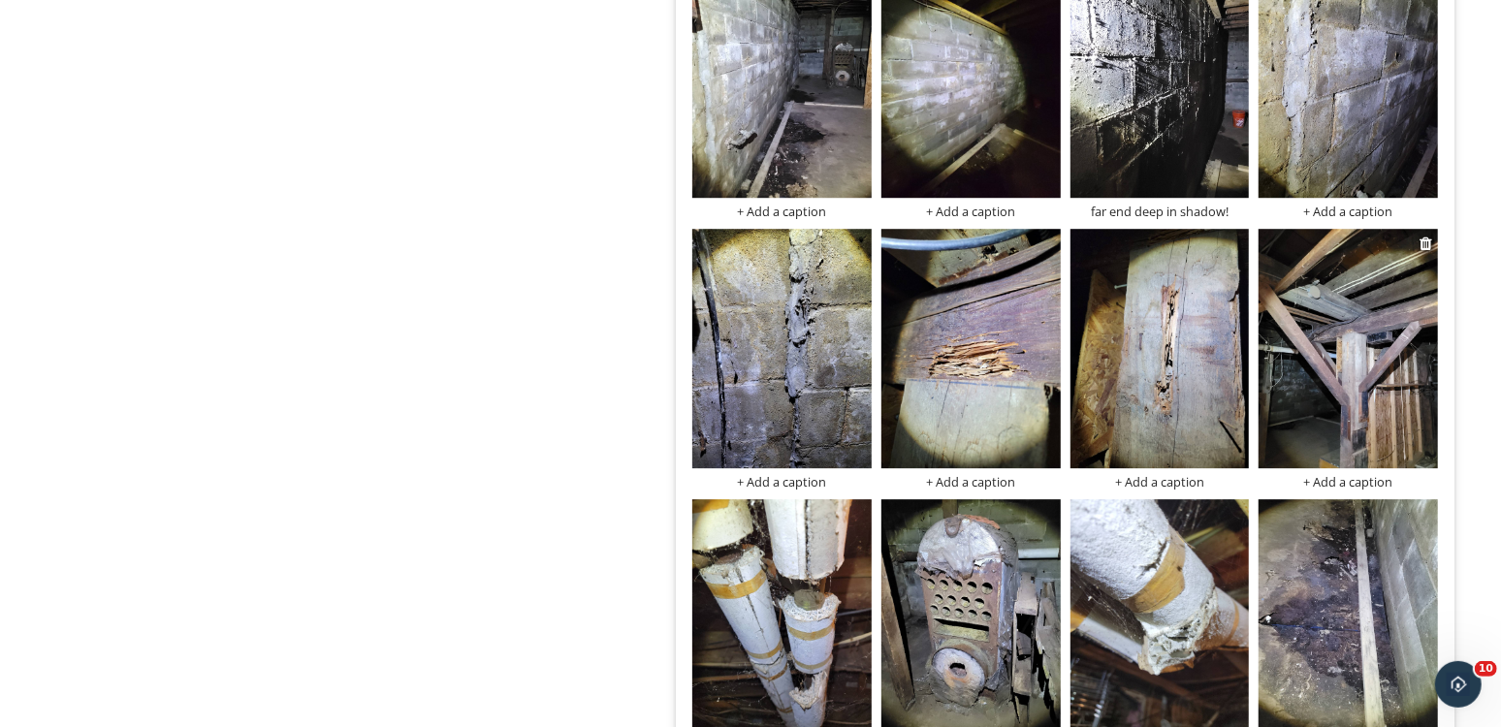
click at [1318, 414] on img at bounding box center [1348, 348] width 179 height 239
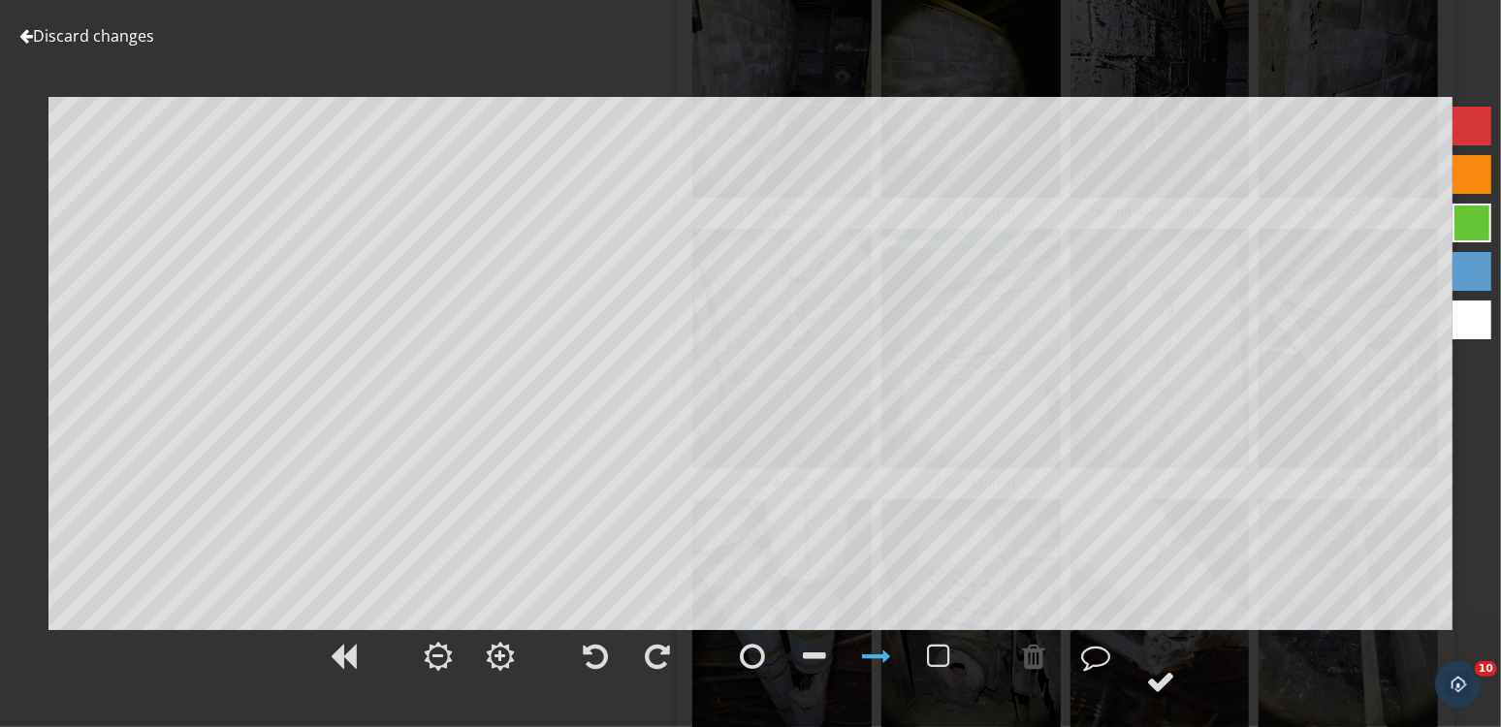
click at [1480, 316] on div at bounding box center [1472, 320] width 39 height 39
click at [871, 655] on div at bounding box center [876, 656] width 29 height 29
click at [1170, 681] on div at bounding box center [1160, 681] width 29 height 29
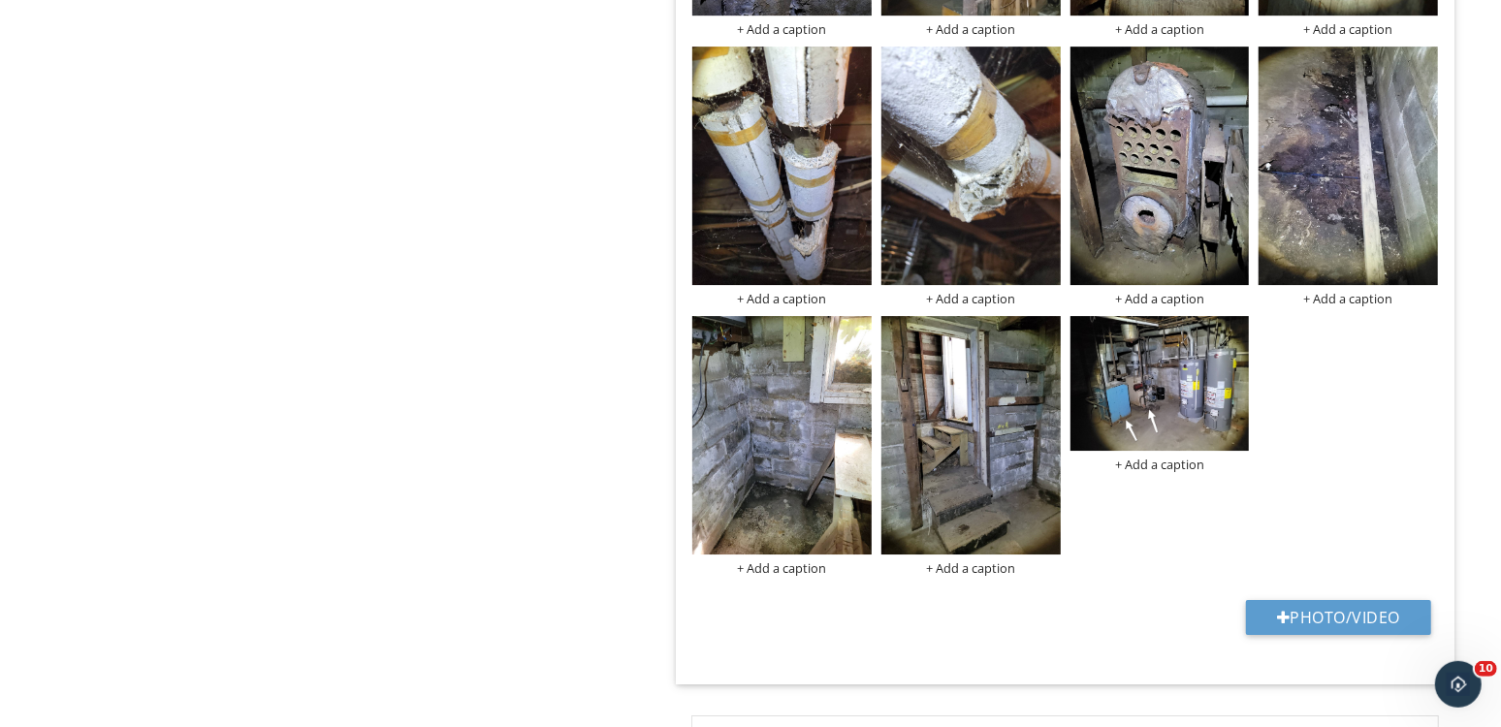
scroll to position [4076, 0]
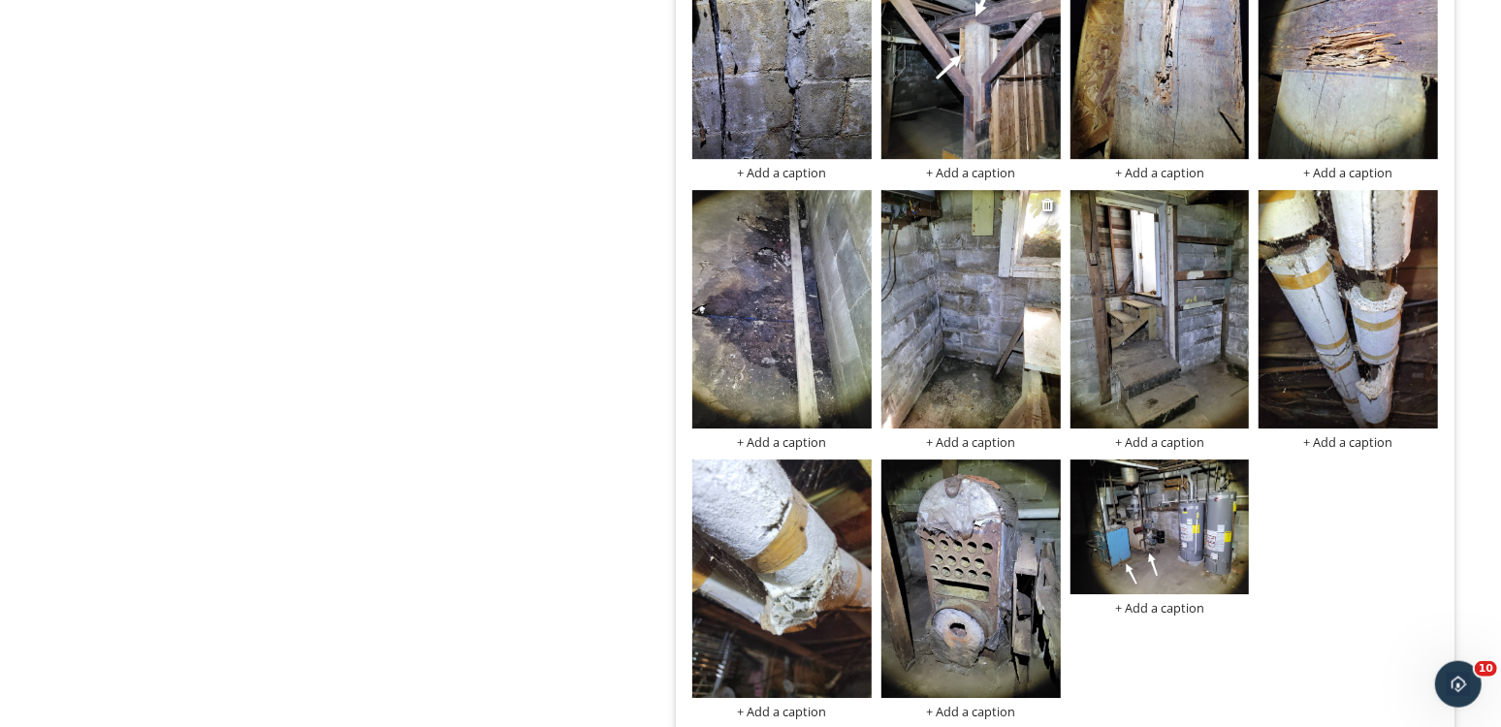
click at [960, 355] on img at bounding box center [971, 309] width 179 height 239
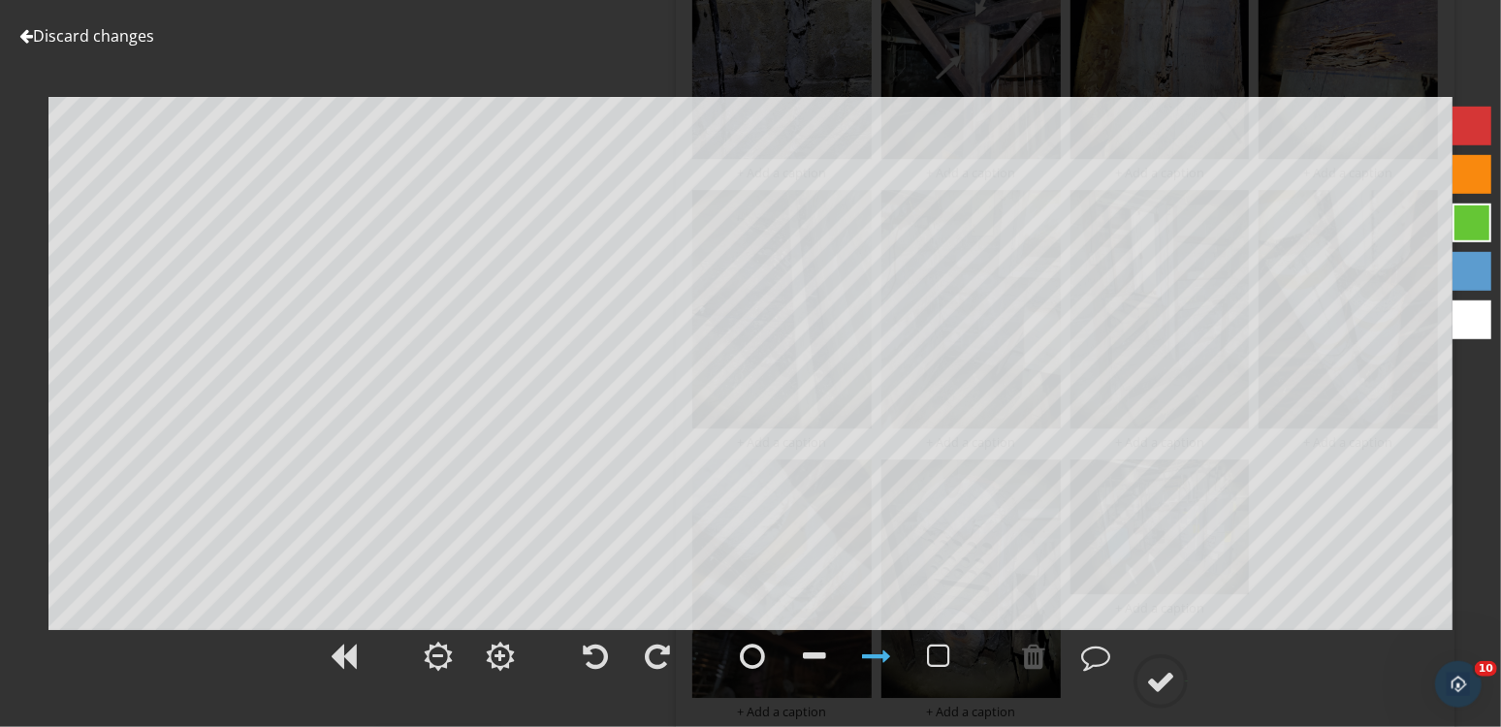
click at [1464, 332] on div at bounding box center [1472, 320] width 39 height 39
click at [1180, 686] on circle at bounding box center [1161, 682] width 50 height 50
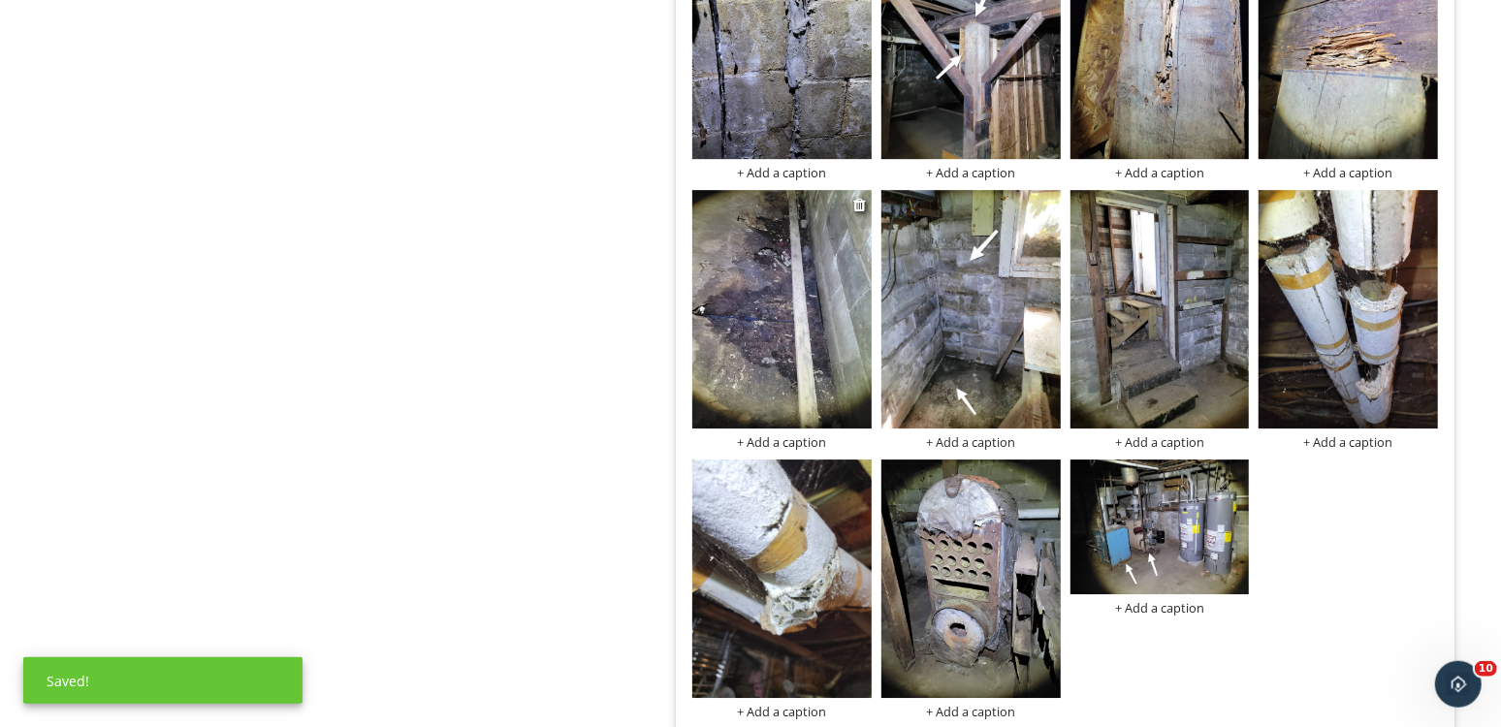
click at [831, 343] on img at bounding box center [782, 309] width 179 height 239
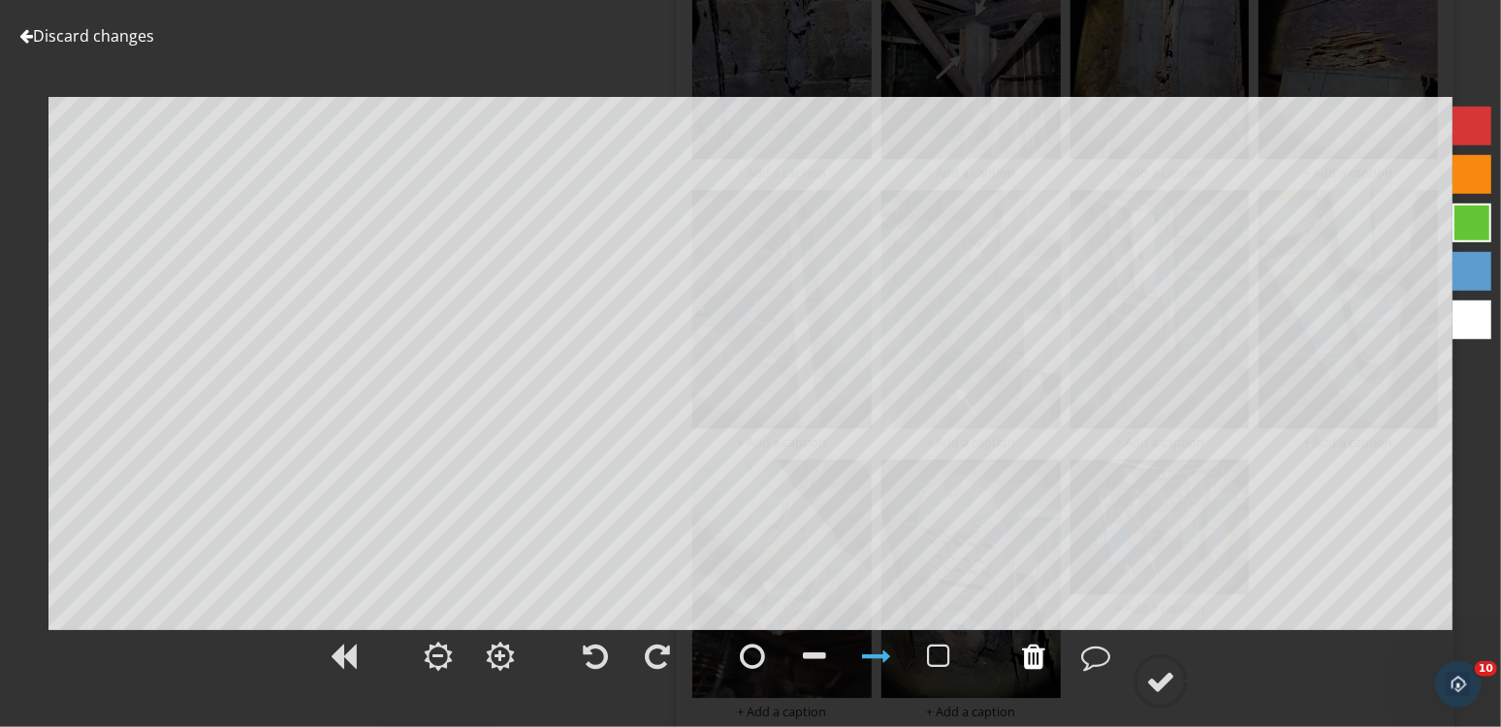
click at [1030, 652] on div at bounding box center [1033, 656] width 23 height 29
click at [1472, 311] on div at bounding box center [1472, 320] width 39 height 39
click at [1164, 688] on div at bounding box center [1160, 681] width 29 height 29
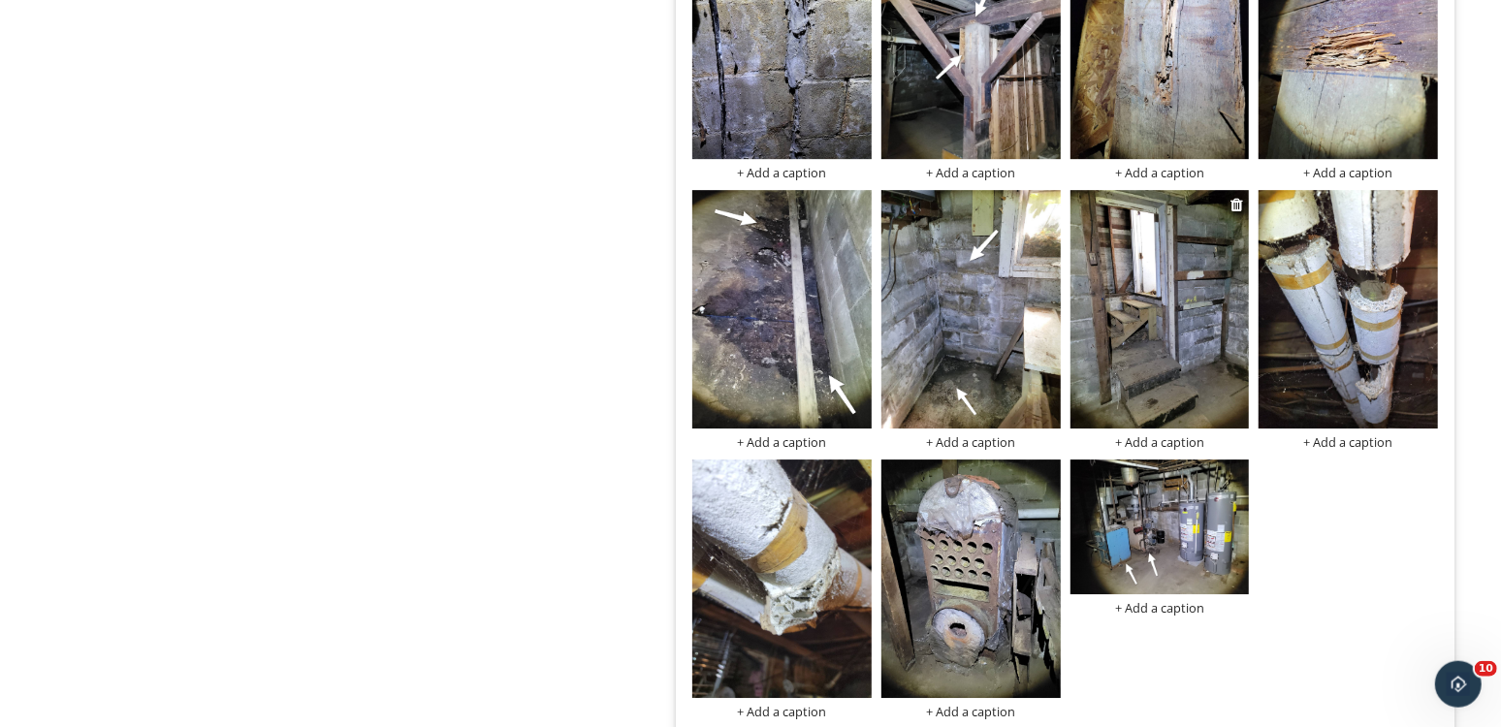
click at [1208, 373] on img at bounding box center [1160, 309] width 179 height 239
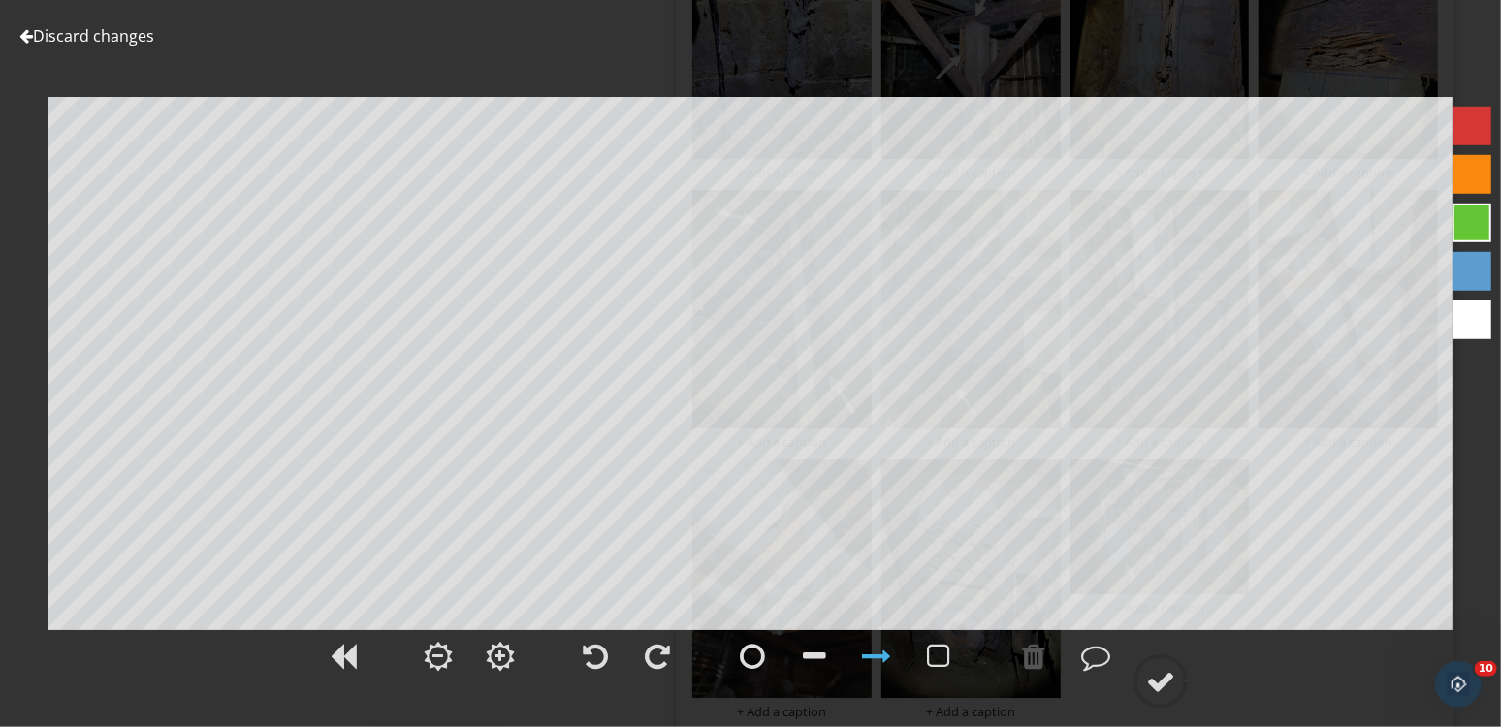
click at [1477, 320] on div at bounding box center [1472, 320] width 39 height 39
click at [1161, 683] on div at bounding box center [1160, 681] width 29 height 29
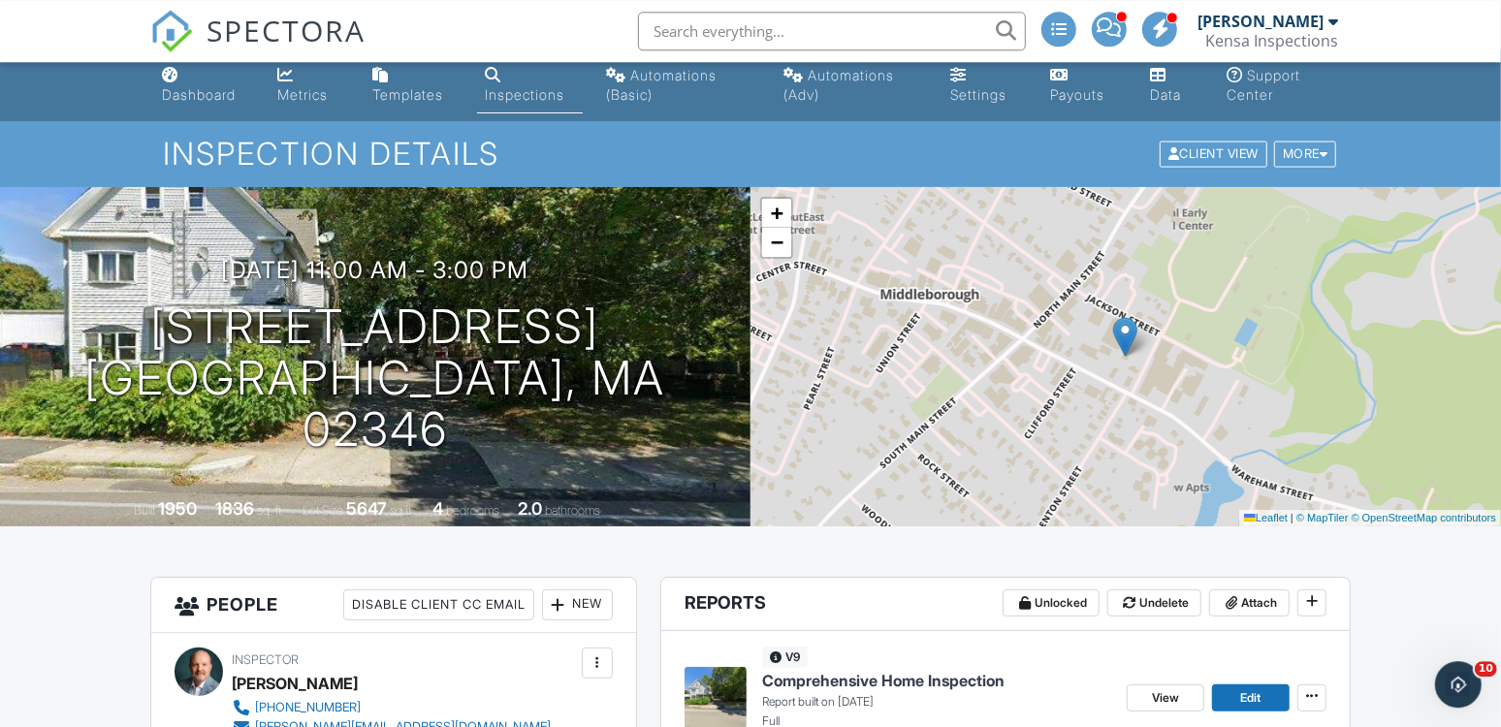
scroll to position [12, 0]
